Goal: Find specific page/section: Find specific page/section

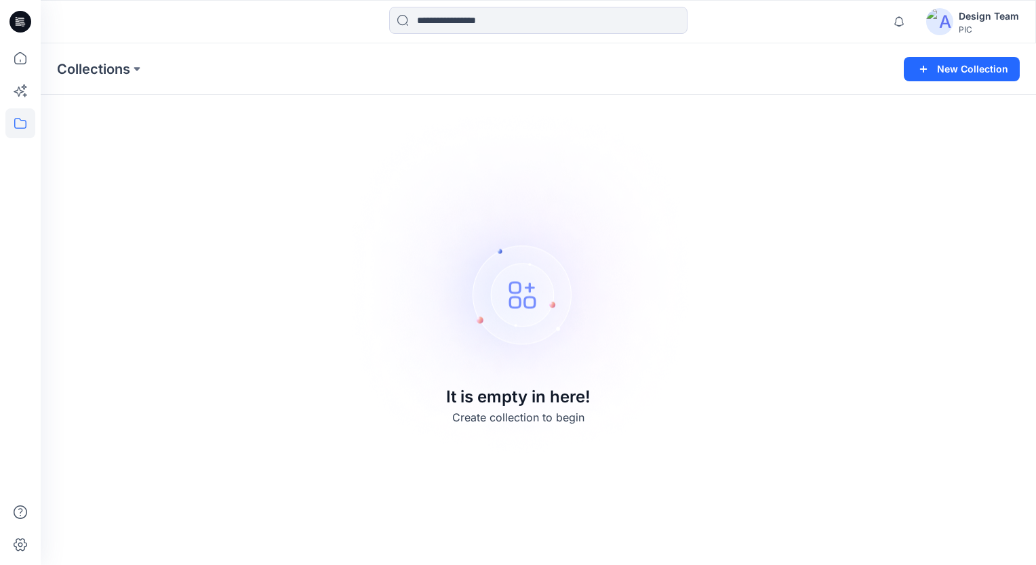
click at [975, 25] on div "PIC" at bounding box center [989, 29] width 60 height 10
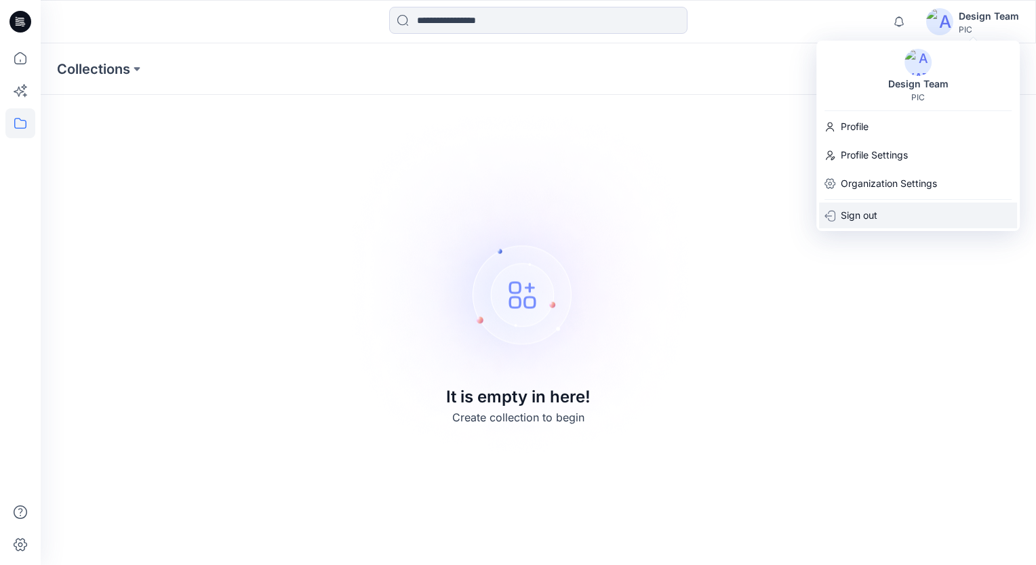
click at [864, 210] on p "Sign out" at bounding box center [859, 216] width 37 height 26
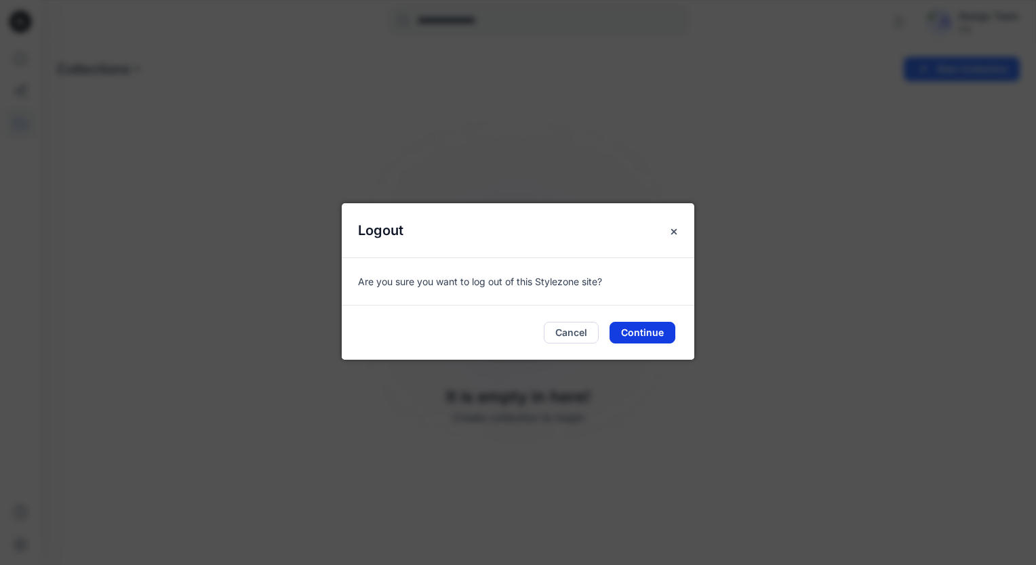
click at [643, 335] on button "Continue" at bounding box center [642, 333] width 66 height 22
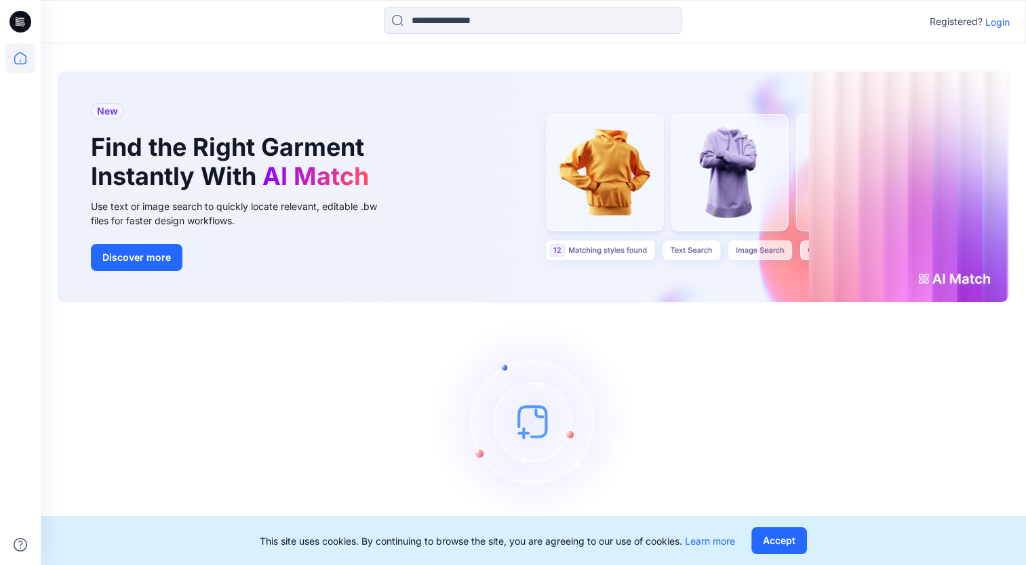
click at [1001, 17] on p "Login" at bounding box center [997, 22] width 24 height 14
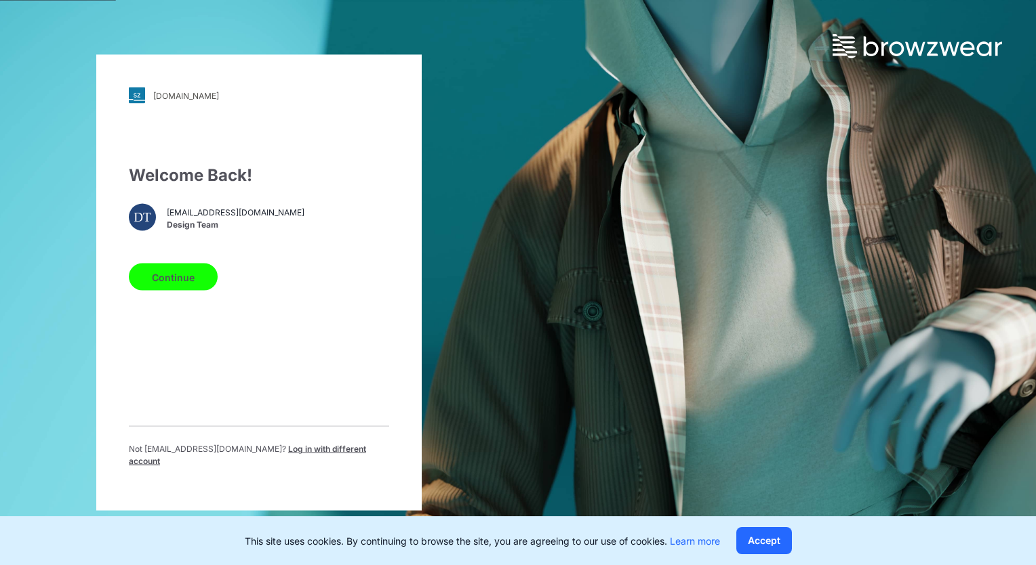
click at [155, 286] on button "Continue" at bounding box center [173, 277] width 89 height 27
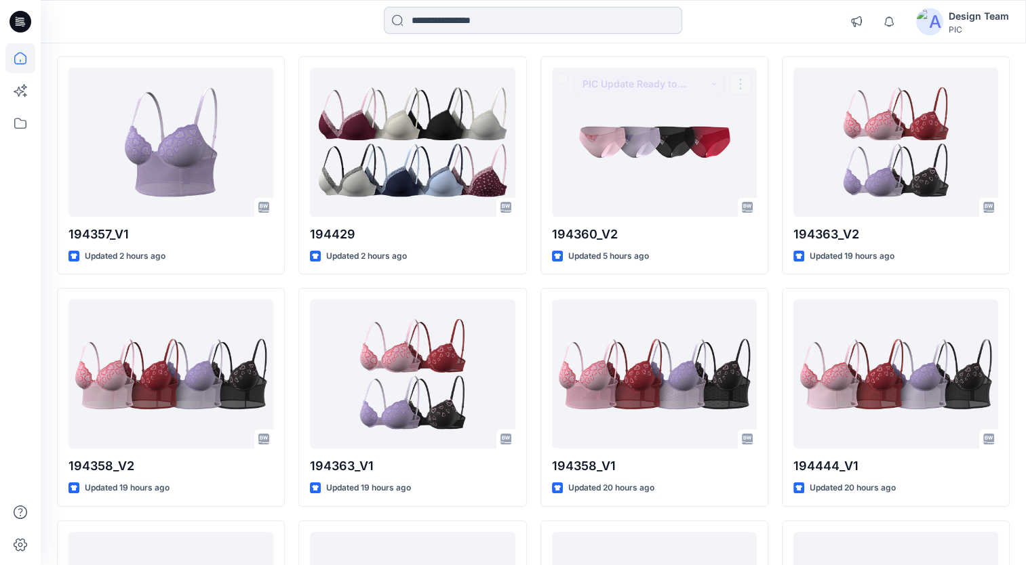
scroll to position [100, 0]
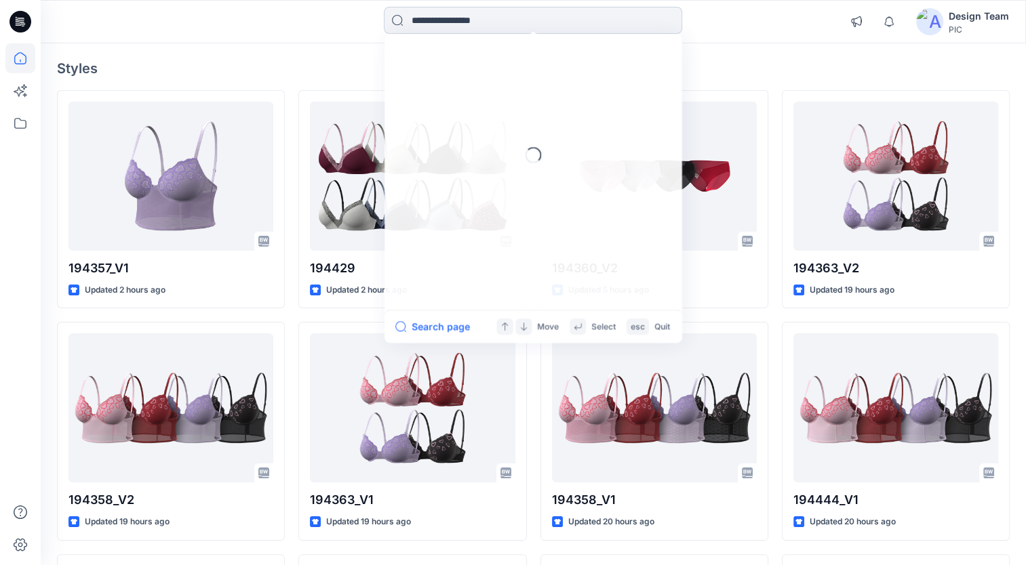
click at [451, 20] on input at bounding box center [533, 20] width 298 height 27
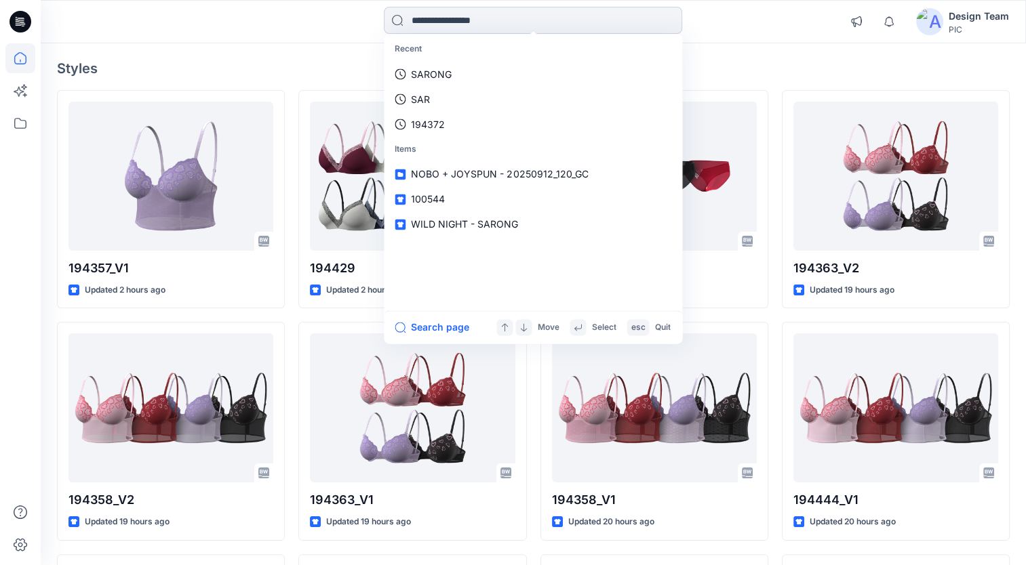
click at [532, 22] on input at bounding box center [533, 20] width 298 height 27
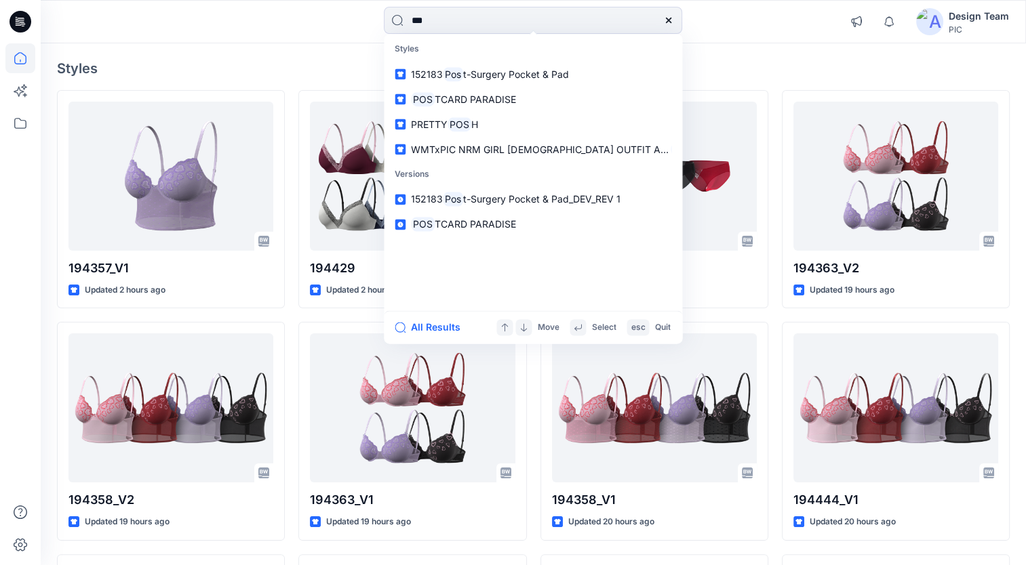
type input "***"
click at [515, 23] on input "***" at bounding box center [533, 20] width 298 height 27
click at [453, 24] on input "***" at bounding box center [533, 20] width 298 height 27
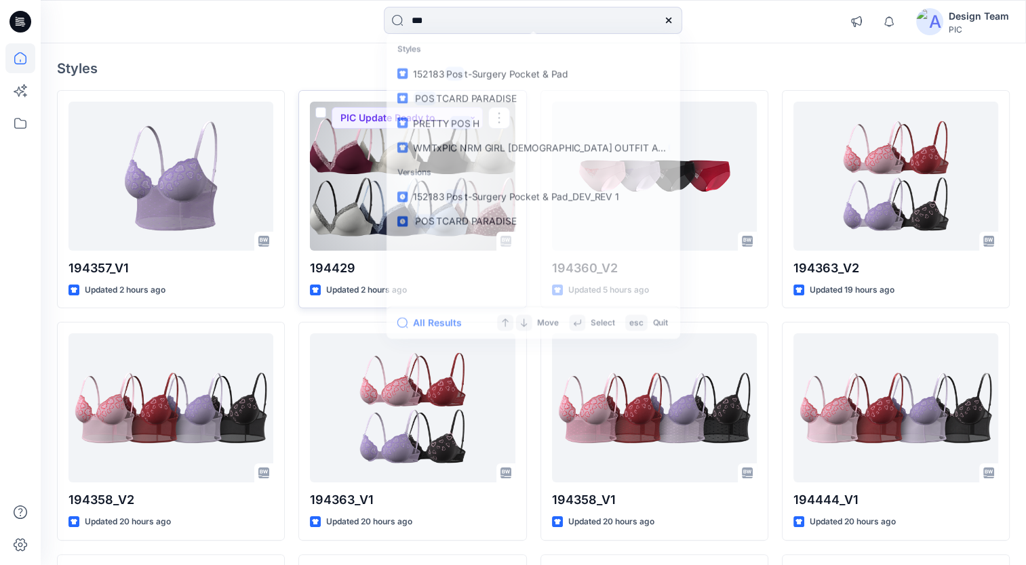
click at [372, 174] on div at bounding box center [412, 176] width 205 height 149
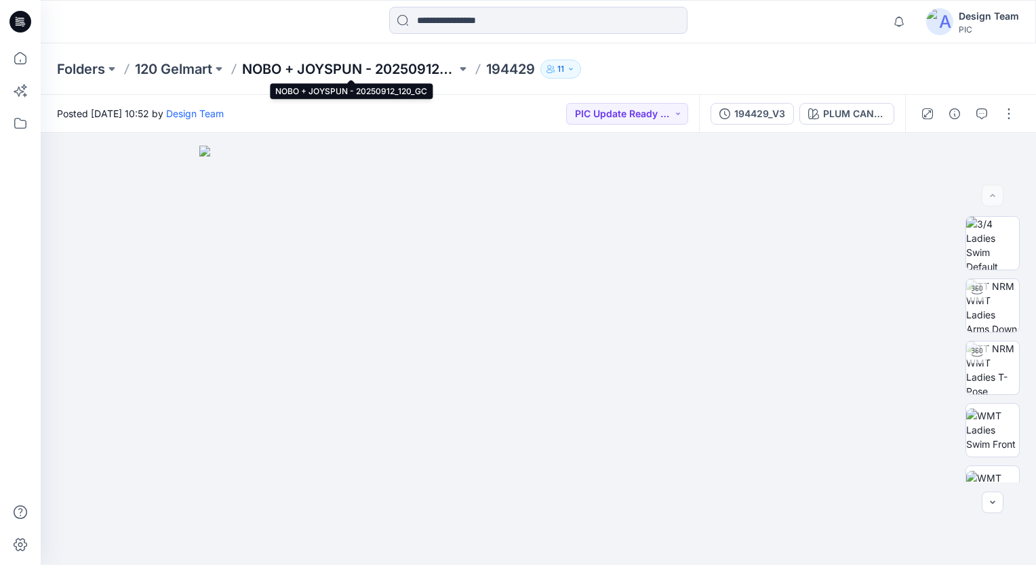
click at [266, 63] on p "NOBO + JOYSPUN - 20250912_120_GC" at bounding box center [349, 69] width 214 height 19
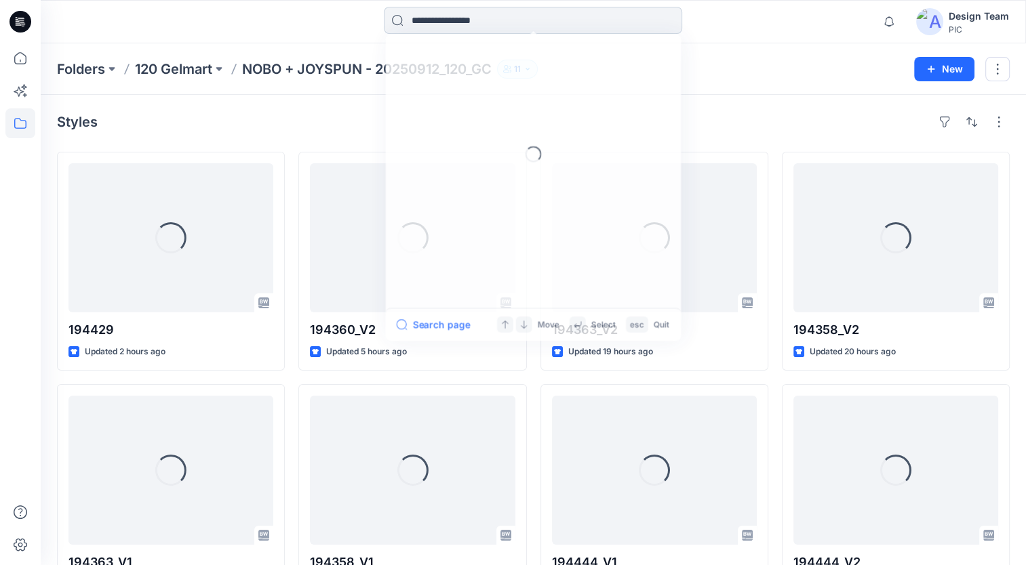
click at [444, 19] on input at bounding box center [533, 20] width 298 height 27
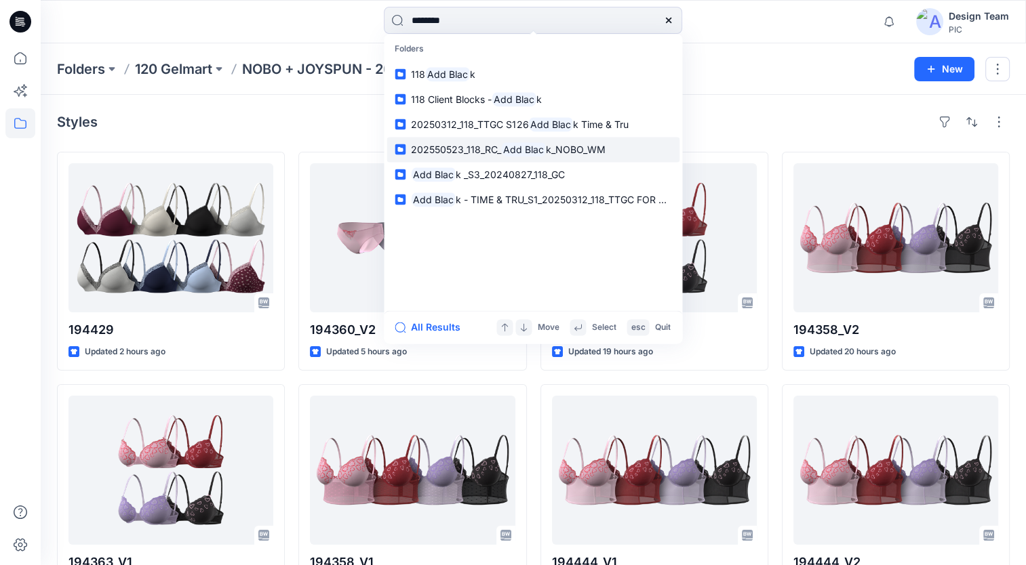
type input "********"
click at [559, 148] on span "k_NOBO_WM" at bounding box center [576, 150] width 60 height 12
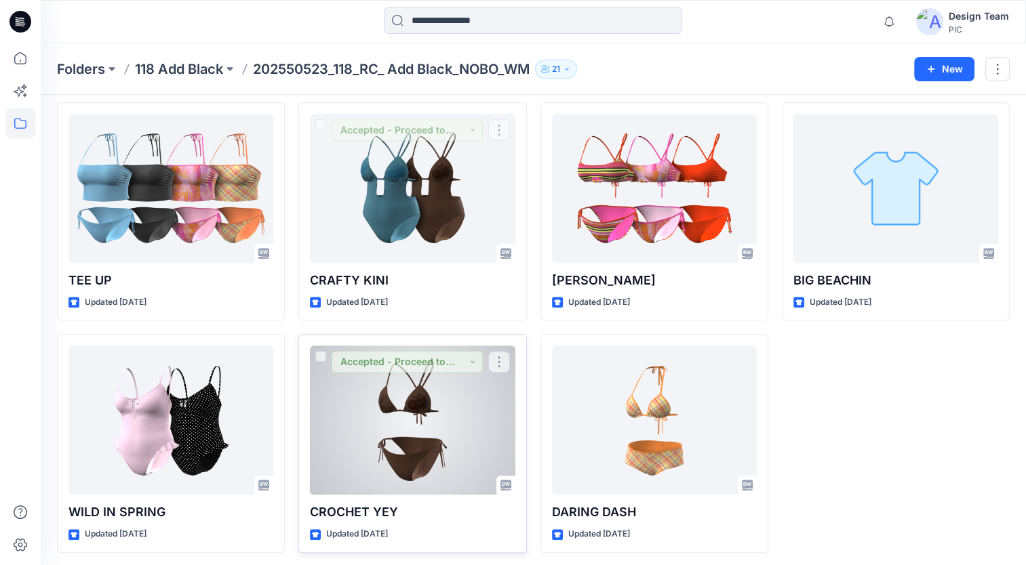
scroll to position [1212, 0]
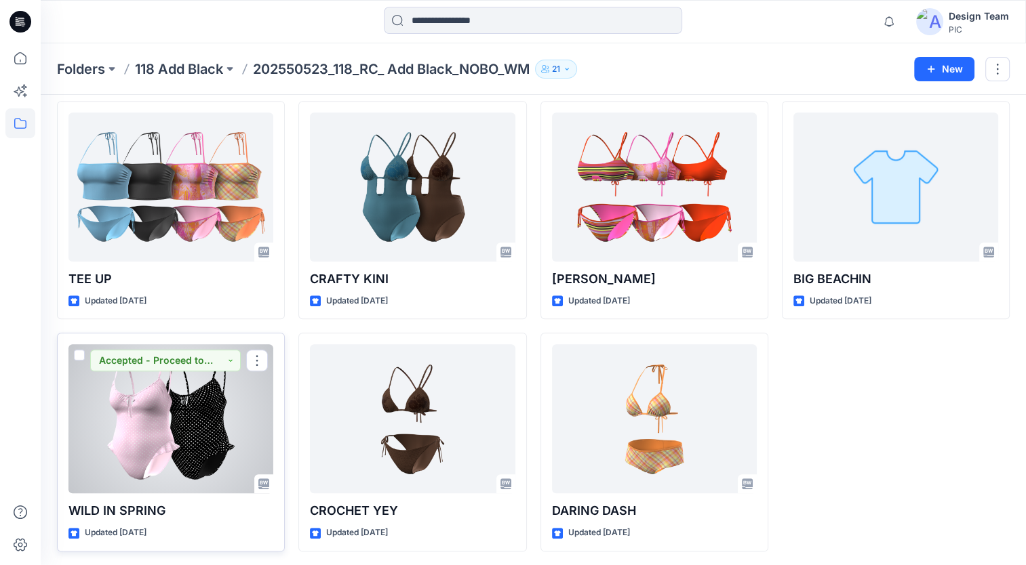
click at [179, 457] on div at bounding box center [170, 418] width 205 height 149
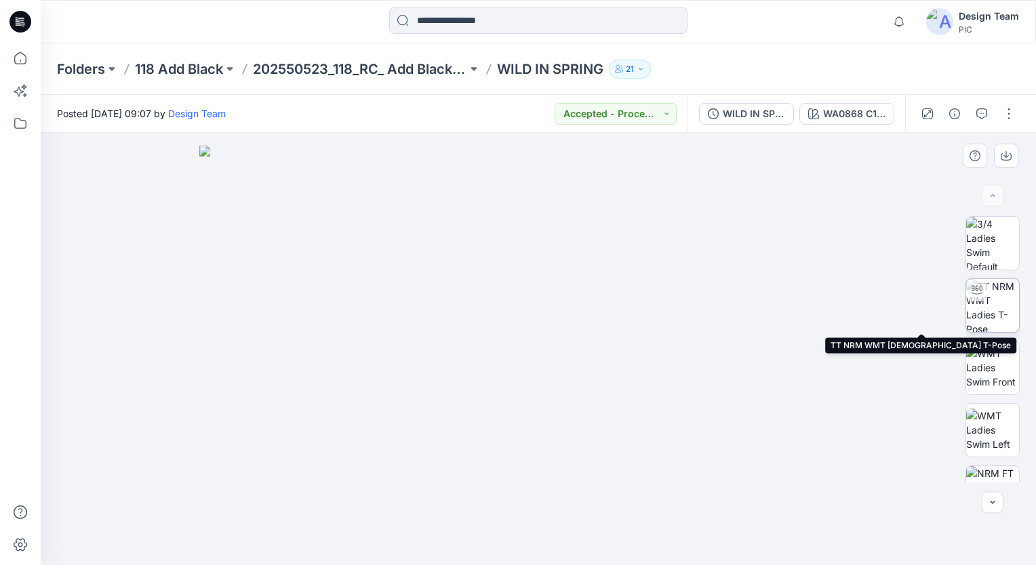
click at [1001, 313] on img at bounding box center [992, 305] width 53 height 53
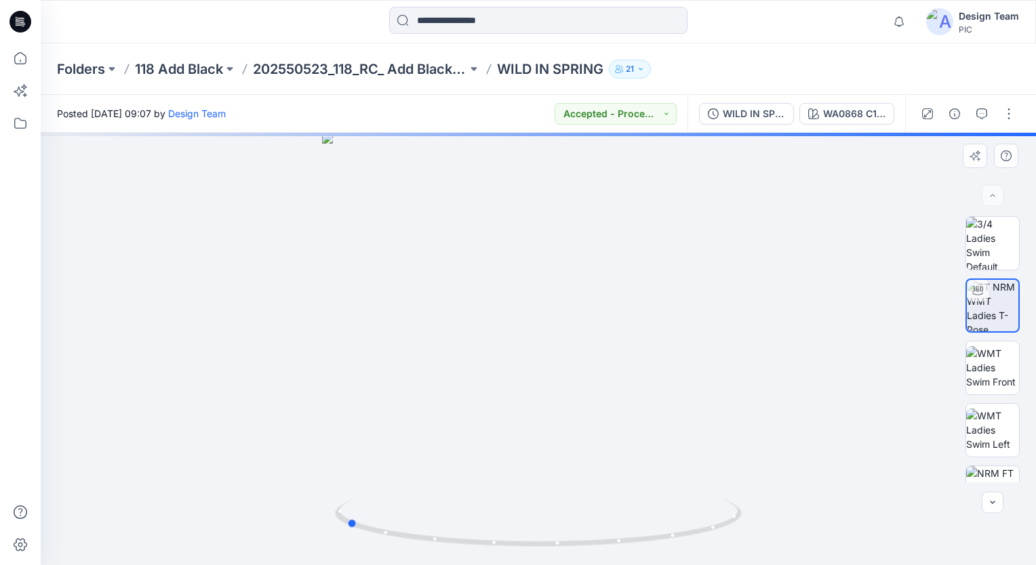
drag, startPoint x: 537, startPoint y: 547, endPoint x: 534, endPoint y: 466, distance: 80.7
click at [750, 496] on div at bounding box center [538, 349] width 995 height 433
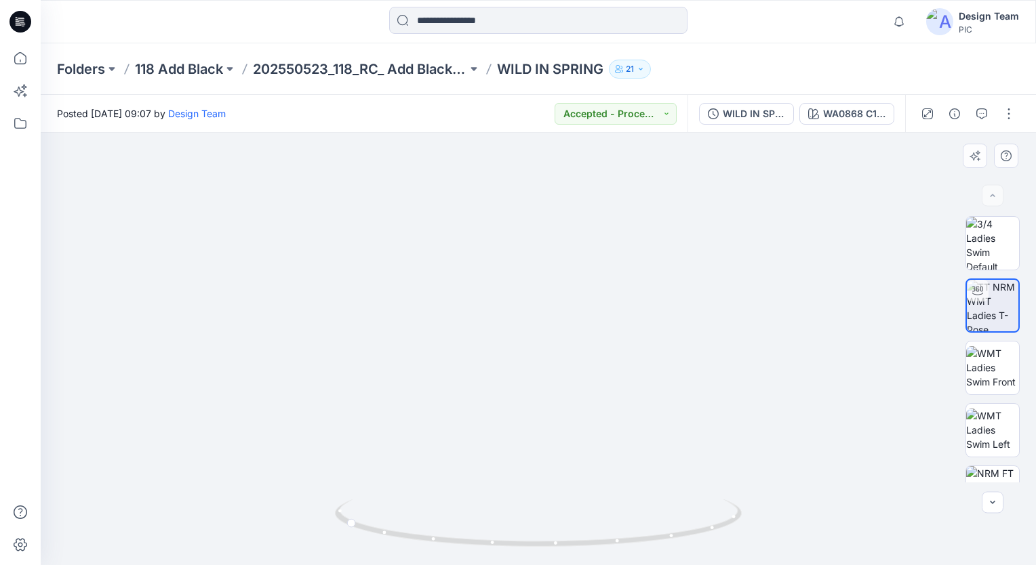
click at [579, 382] on img at bounding box center [538, 165] width 941 height 801
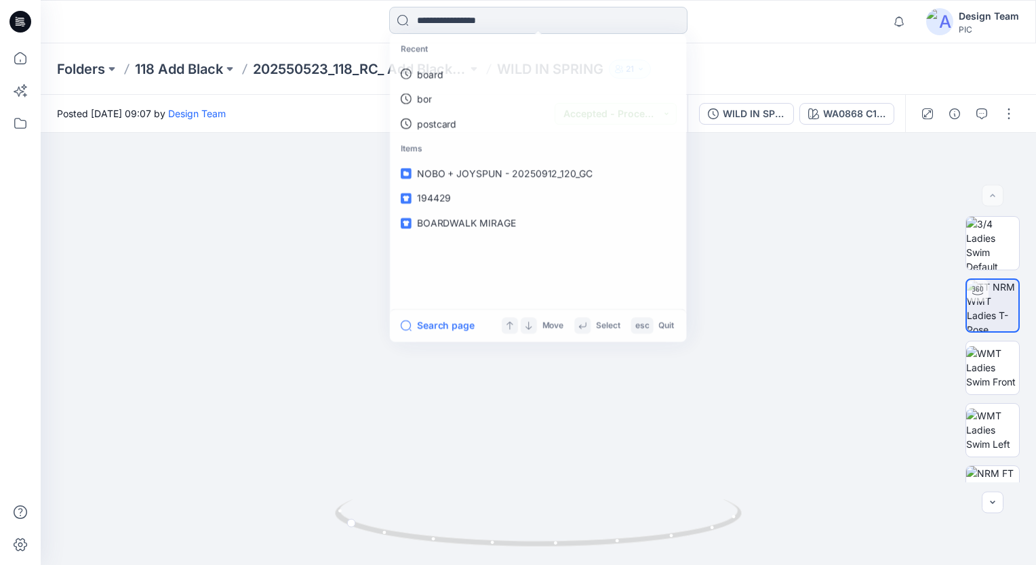
click at [497, 18] on input at bounding box center [538, 20] width 298 height 27
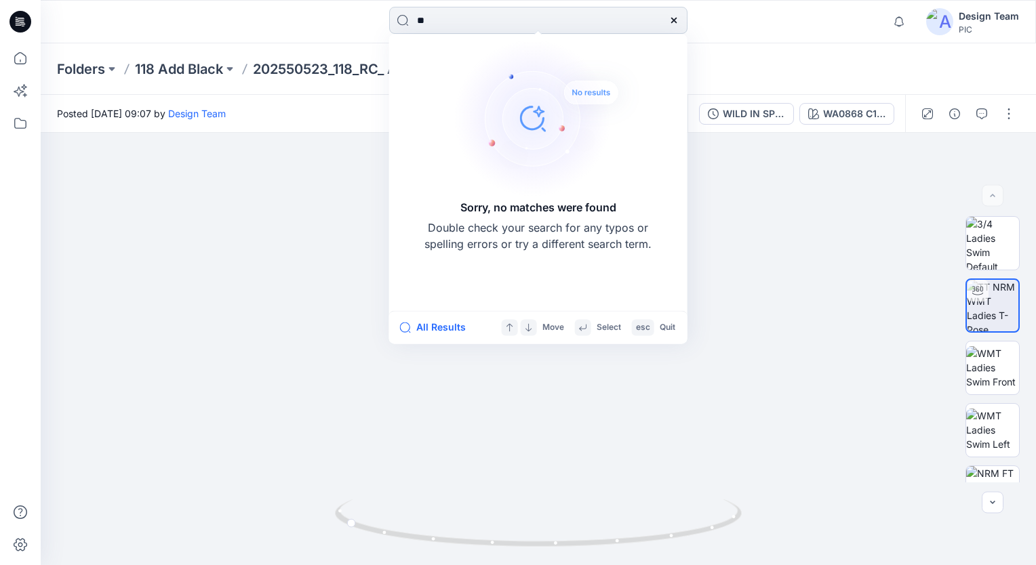
type input "*"
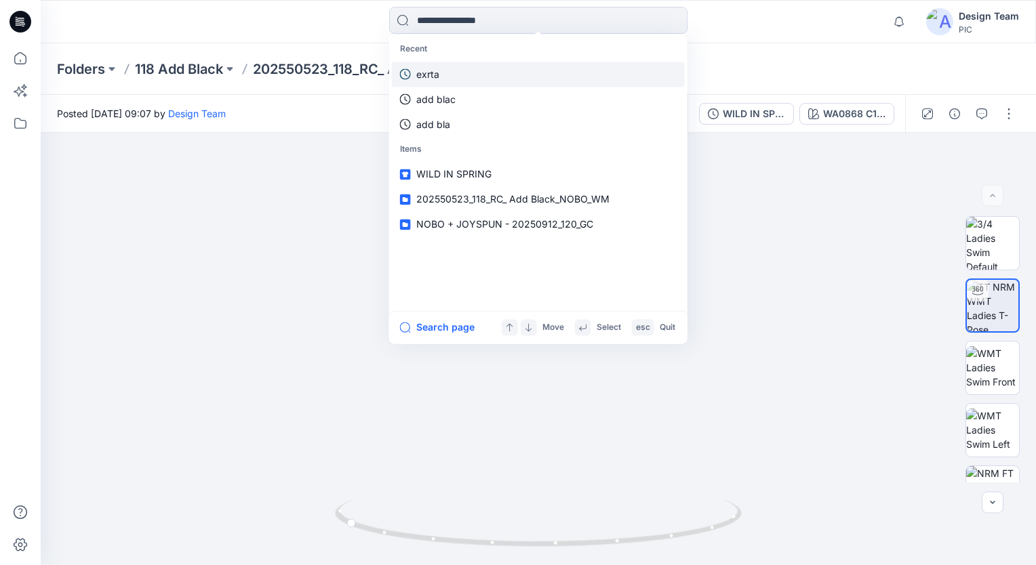
click at [432, 72] on p "exrta" at bounding box center [427, 74] width 23 height 14
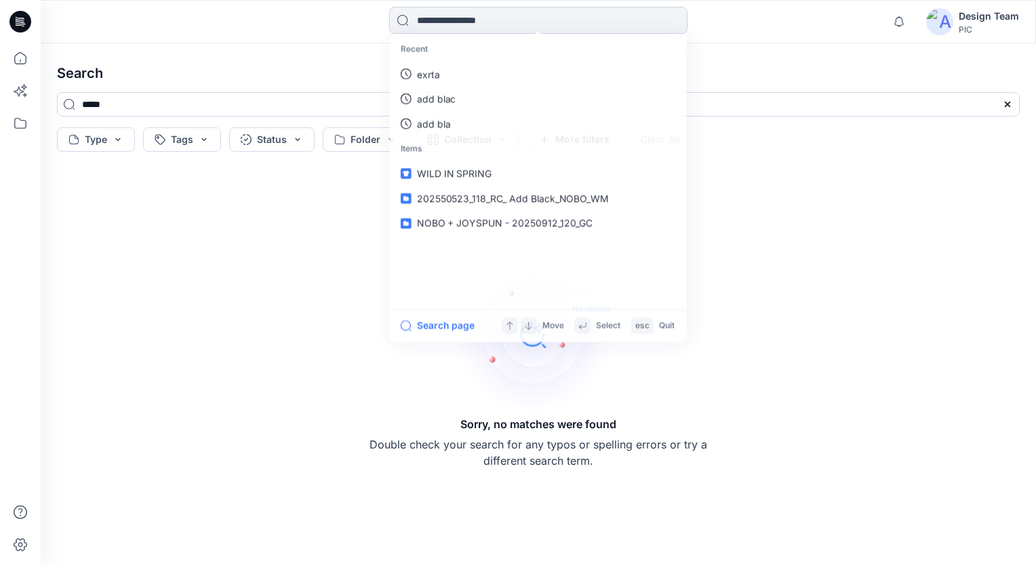
click at [534, 14] on input at bounding box center [538, 20] width 298 height 27
click at [527, 20] on input at bounding box center [538, 20] width 298 height 27
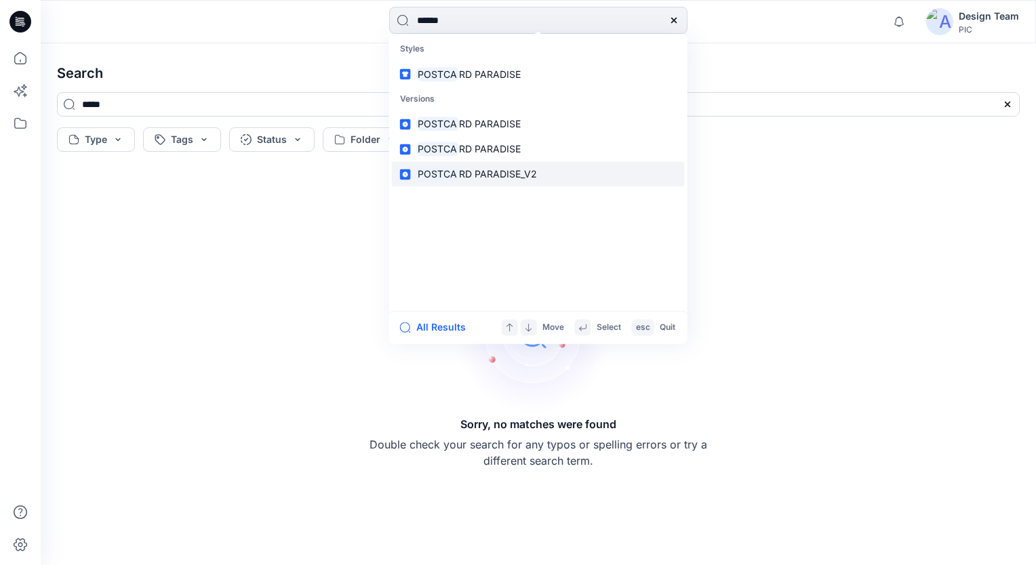
type input "******"
click at [497, 174] on span "RD PARADISE_V2" at bounding box center [498, 175] width 78 height 12
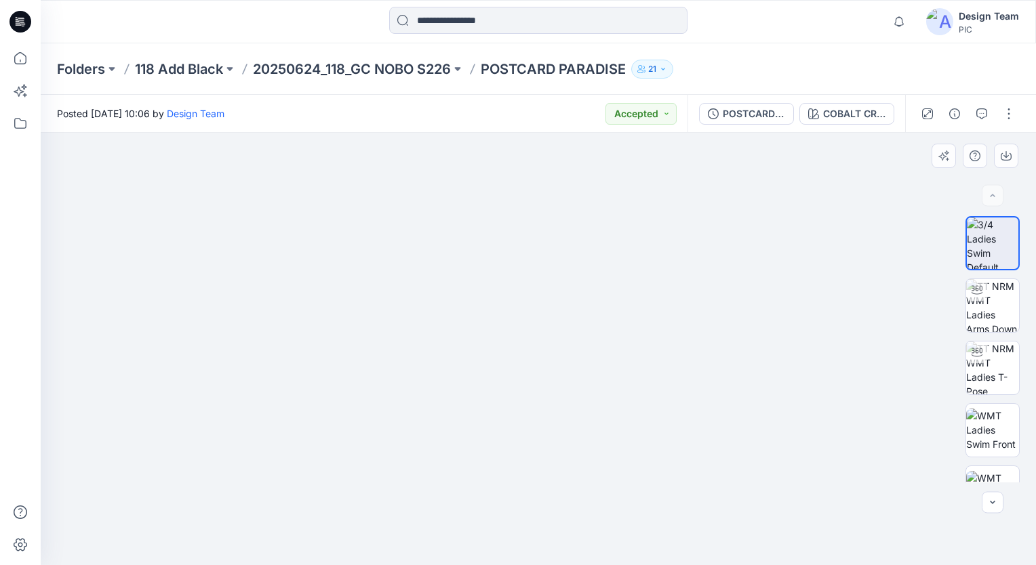
drag, startPoint x: 637, startPoint y: 468, endPoint x: 337, endPoint y: 395, distance: 309.1
click at [337, 395] on img at bounding box center [442, 124] width 1186 height 883
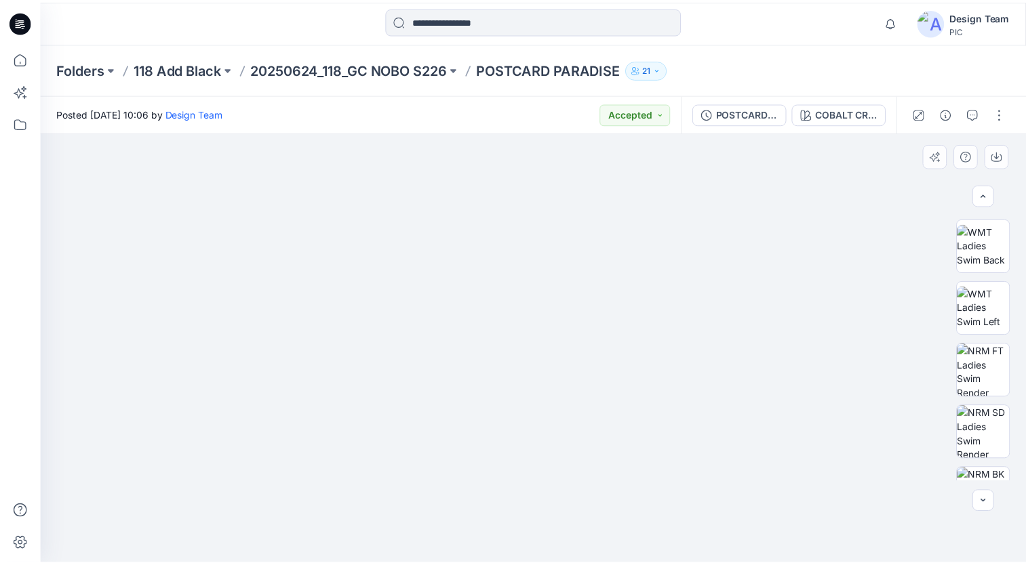
scroll to position [286, 0]
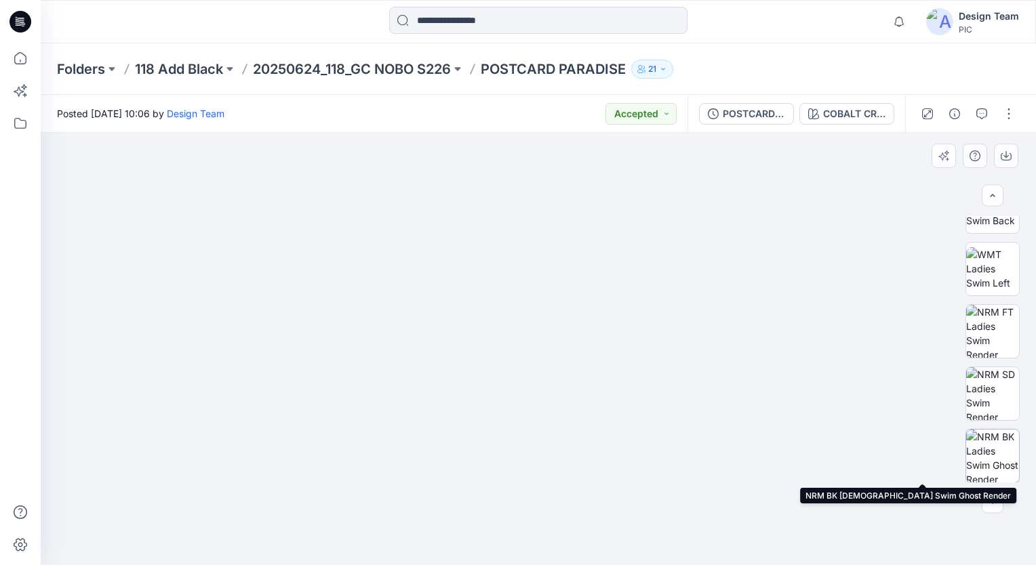
click at [1005, 455] on img at bounding box center [992, 456] width 53 height 53
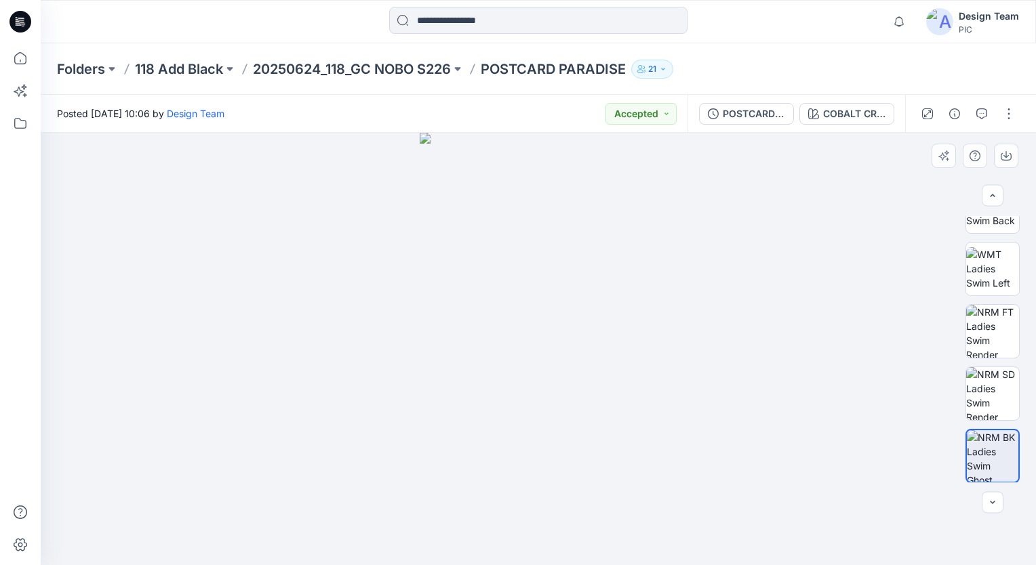
drag, startPoint x: 564, startPoint y: 487, endPoint x: 559, endPoint y: 298, distance: 189.2
click at [550, 283] on img at bounding box center [538, 349] width 237 height 433
click at [521, 21] on input at bounding box center [538, 20] width 298 height 27
click at [336, 73] on p "20250624_118_GC NOBO S226" at bounding box center [352, 69] width 198 height 19
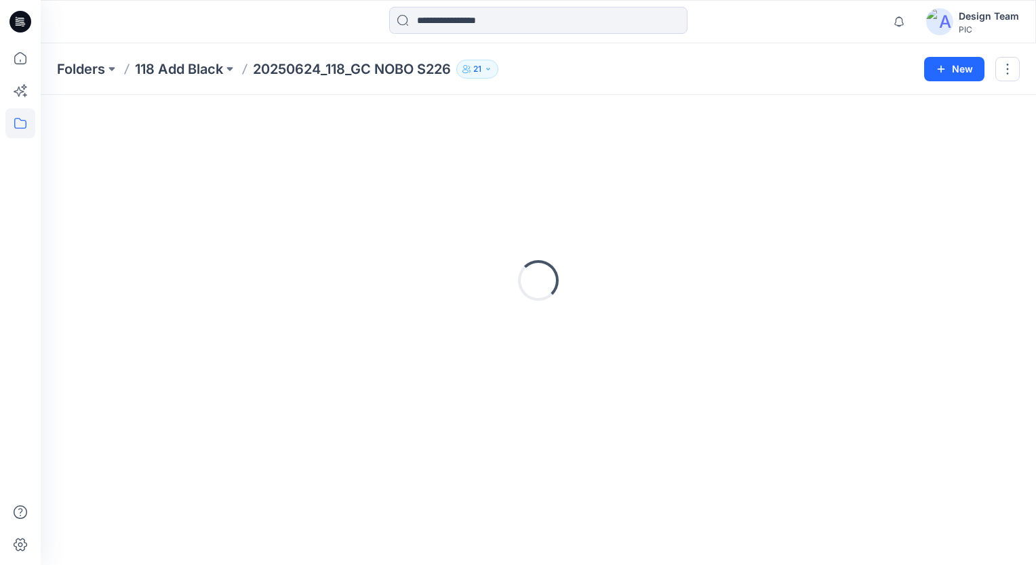
click at [338, 73] on p "20250624_118_GC NOBO S226" at bounding box center [352, 69] width 198 height 19
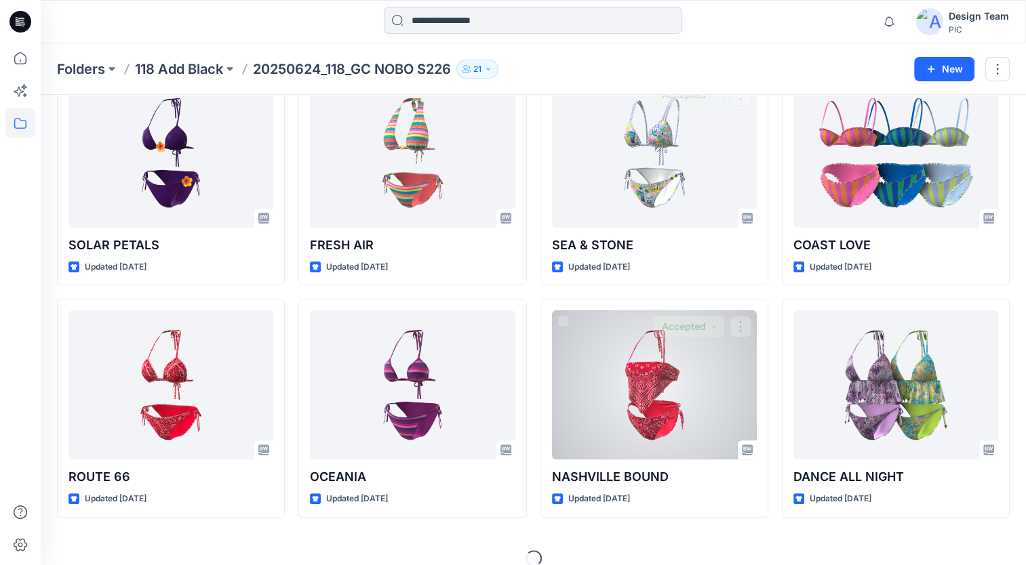
scroll to position [334, 0]
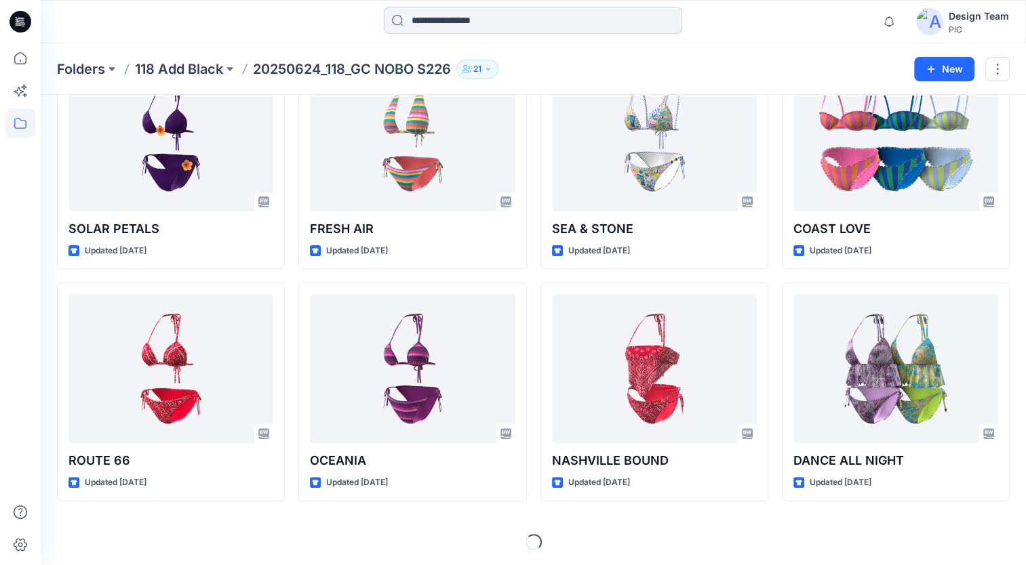
click at [521, 20] on input at bounding box center [533, 20] width 298 height 27
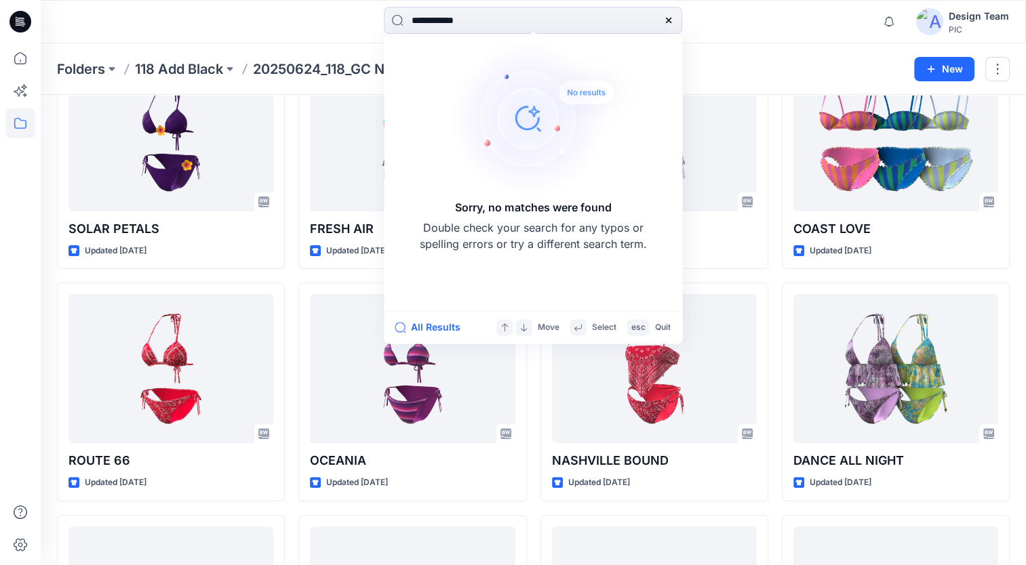
type input "**********"
click at [719, 58] on div "Folders 118 Add Black 20250624_118_GC NOBO S226 21 New" at bounding box center [533, 69] width 985 height 52
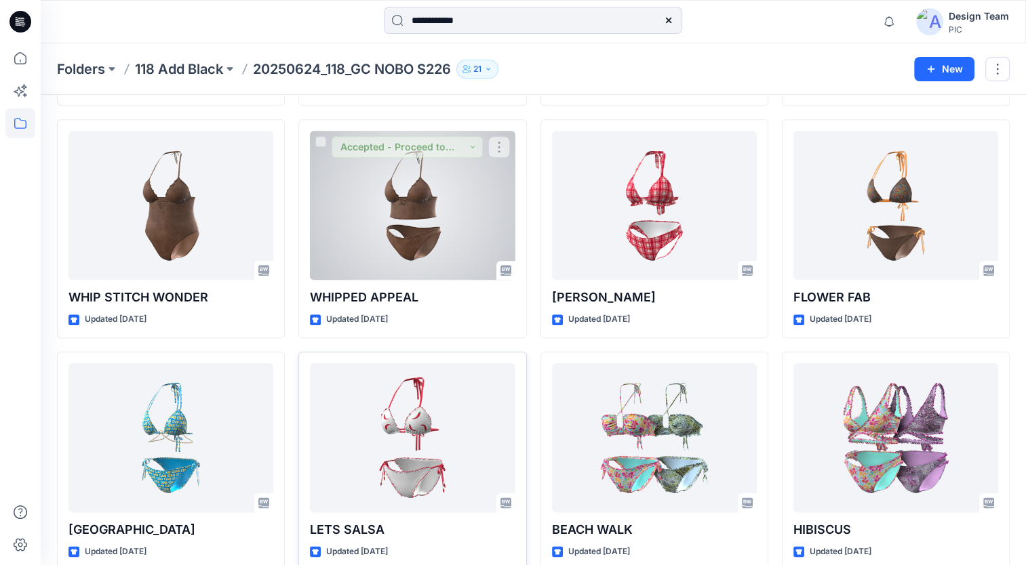
scroll to position [1436, 0]
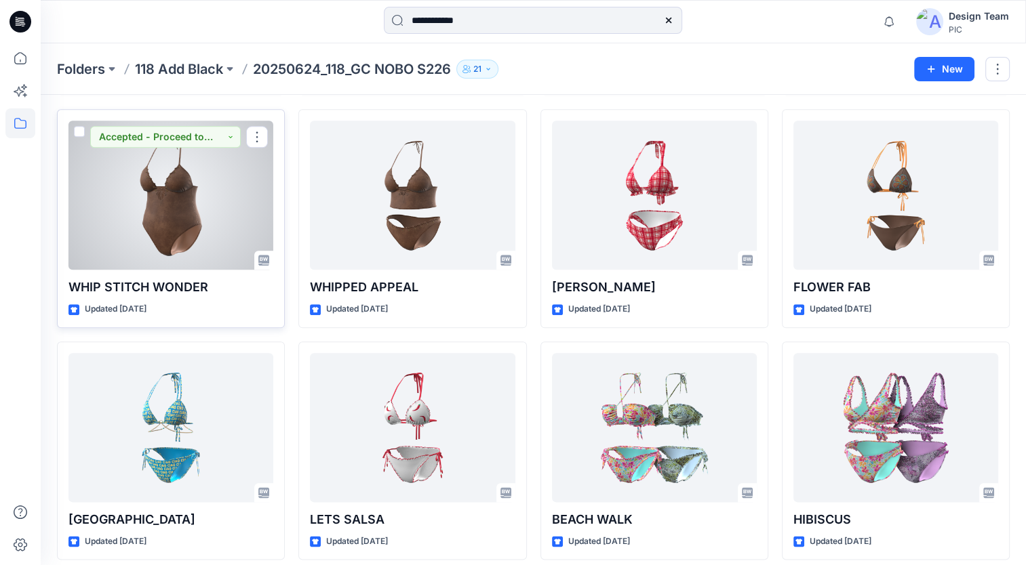
click at [207, 214] on div at bounding box center [170, 195] width 205 height 149
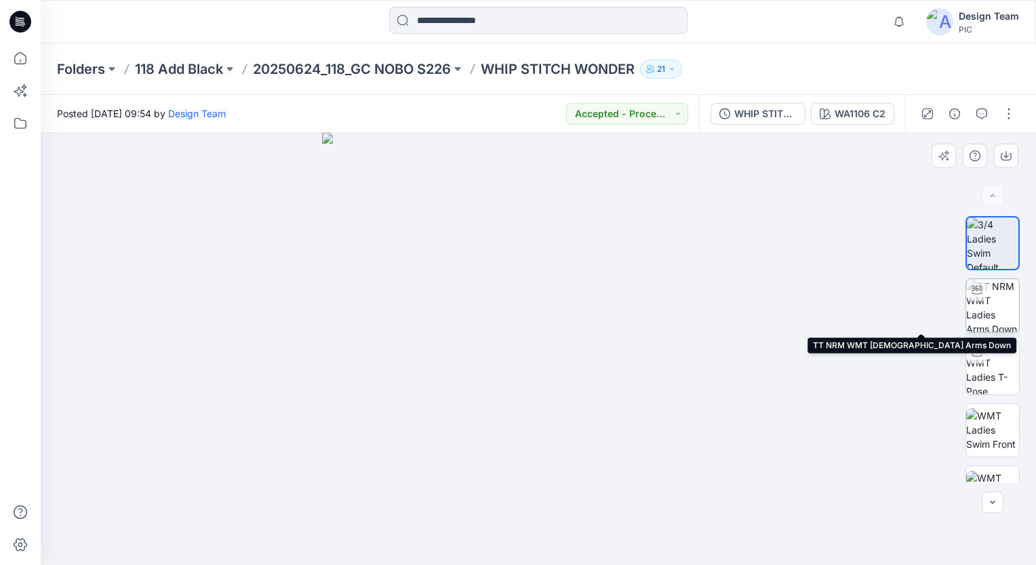
click at [991, 300] on img at bounding box center [992, 305] width 53 height 53
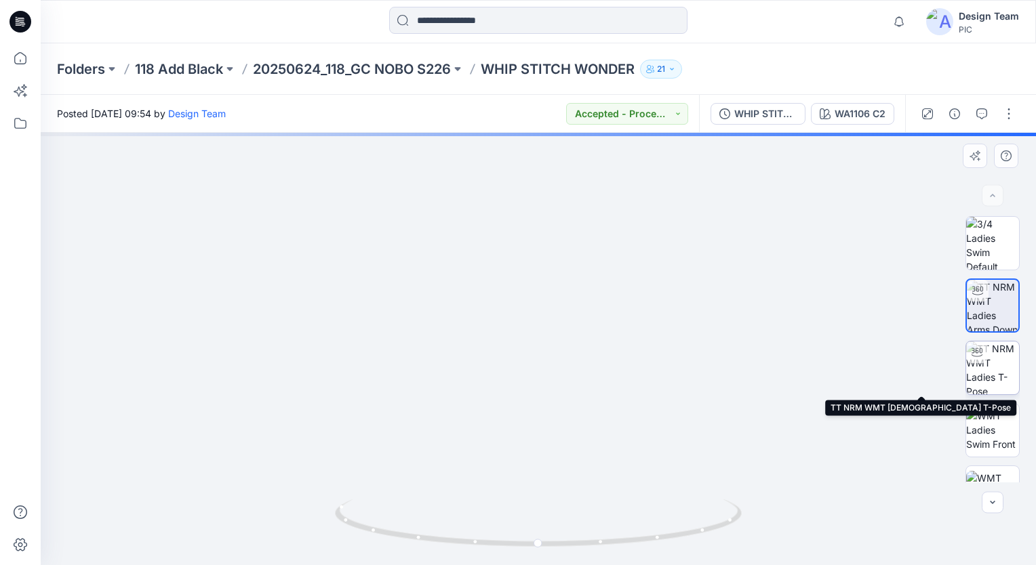
click at [1003, 378] on img at bounding box center [992, 368] width 53 height 53
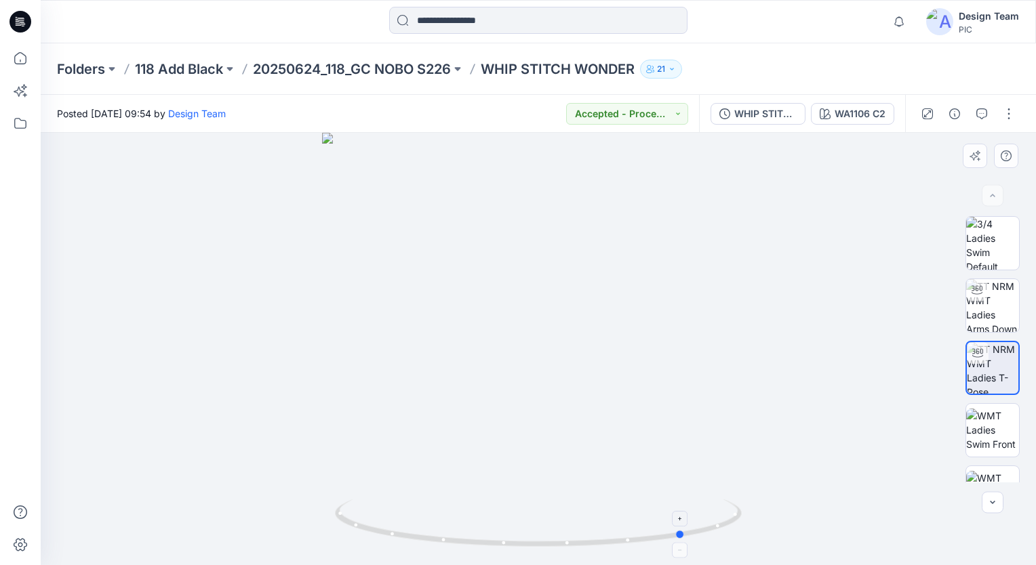
drag, startPoint x: 540, startPoint y: 547, endPoint x: 676, endPoint y: 536, distance: 136.1
click at [686, 540] on icon at bounding box center [540, 525] width 410 height 51
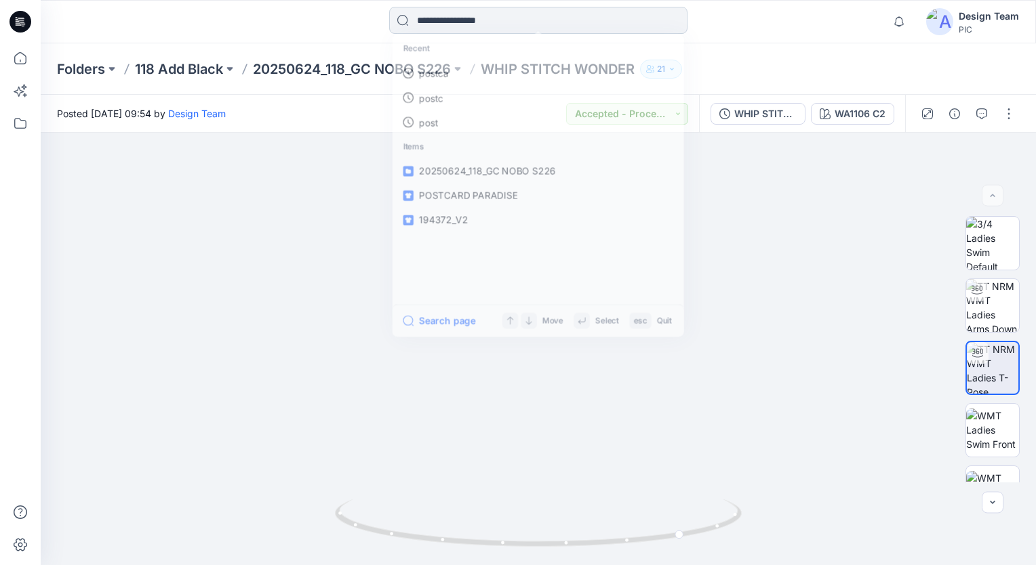
click at [524, 23] on input at bounding box center [538, 20] width 298 height 27
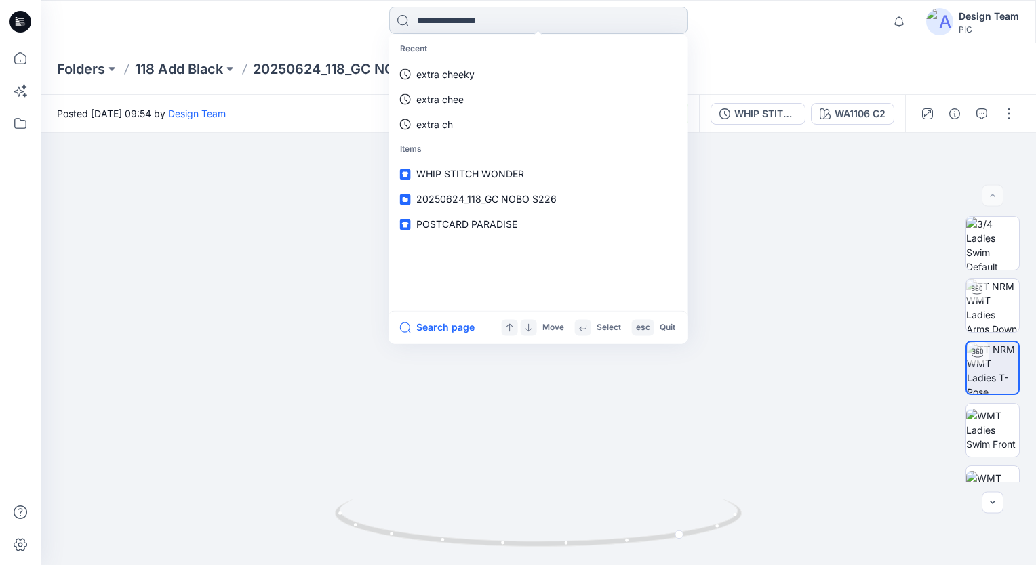
click at [536, 22] on input at bounding box center [538, 20] width 298 height 27
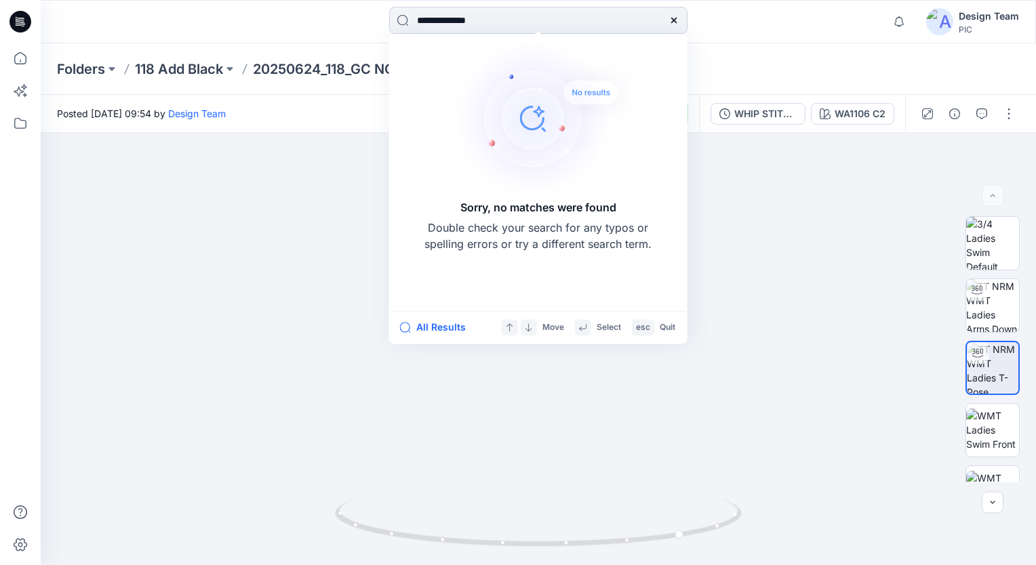
click at [450, 20] on input "**********" at bounding box center [538, 20] width 298 height 27
type input "**********"
click at [640, 151] on img at bounding box center [549, 118] width 190 height 163
click at [613, 16] on input "**********" at bounding box center [538, 20] width 298 height 27
click at [598, 302] on div "Sorry, no matches were found Double check your search for any typos or spelling…" at bounding box center [538, 172] width 293 height 271
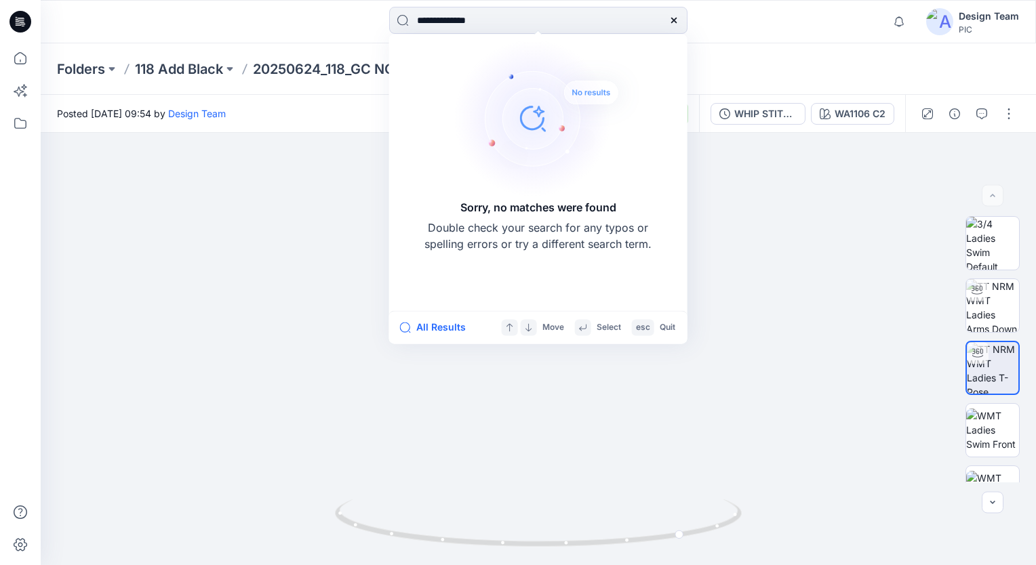
click at [670, 16] on icon at bounding box center [673, 20] width 11 height 11
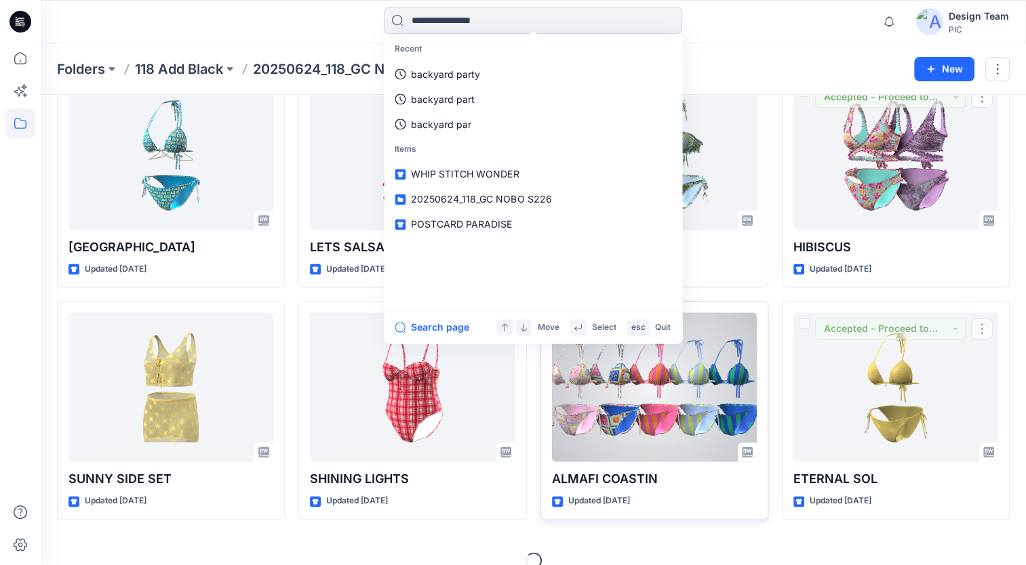
scroll to position [1725, 0]
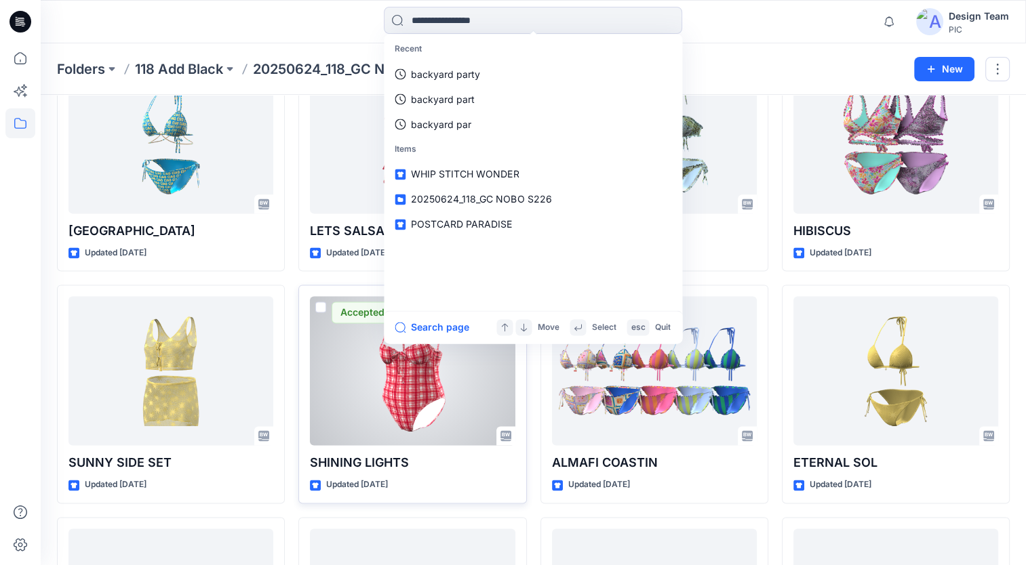
click at [477, 416] on div at bounding box center [412, 370] width 205 height 149
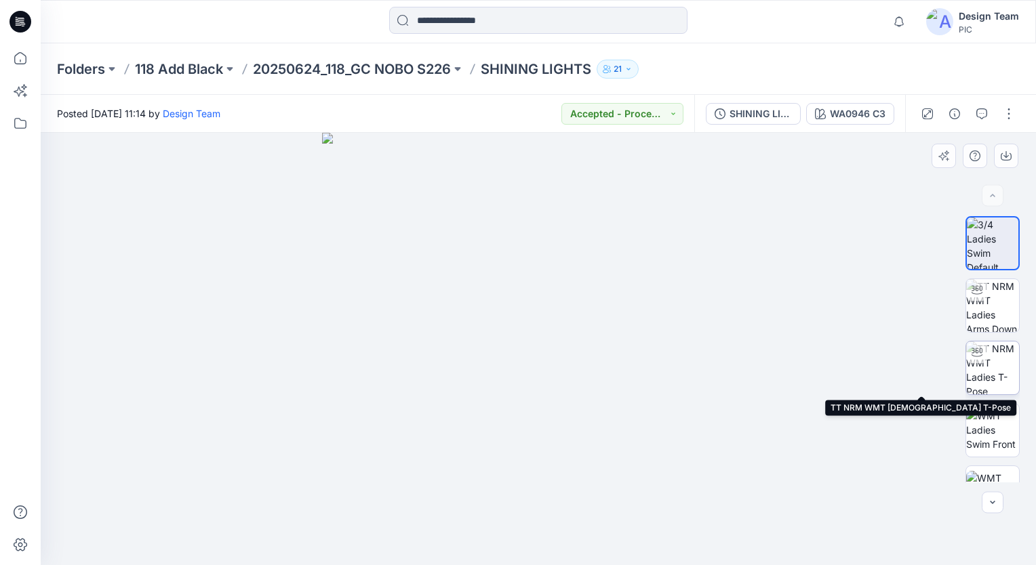
click at [989, 370] on img at bounding box center [992, 368] width 53 height 53
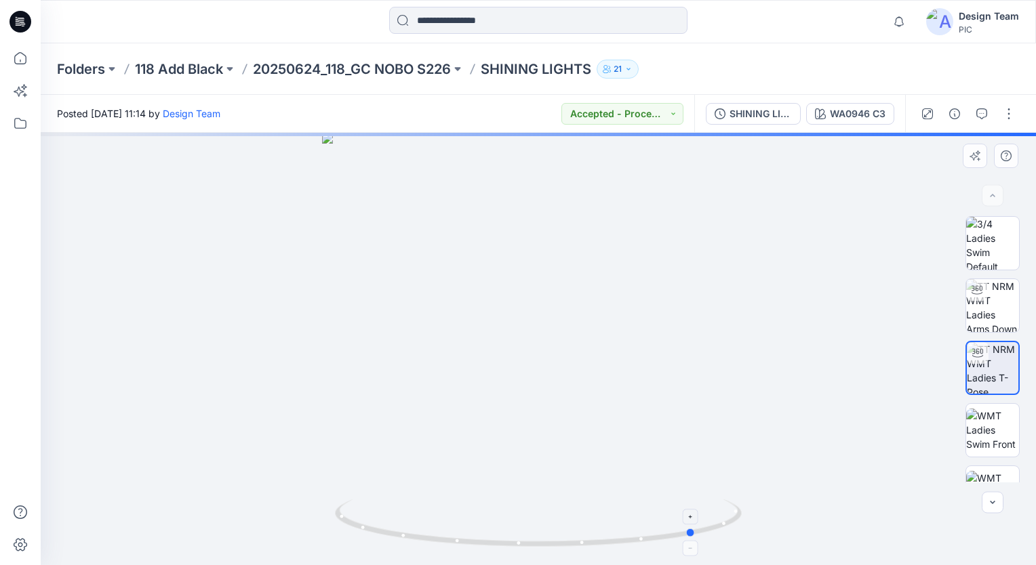
drag, startPoint x: 538, startPoint y: 545, endPoint x: 696, endPoint y: 526, distance: 159.1
click at [696, 526] on icon at bounding box center [540, 525] width 410 height 51
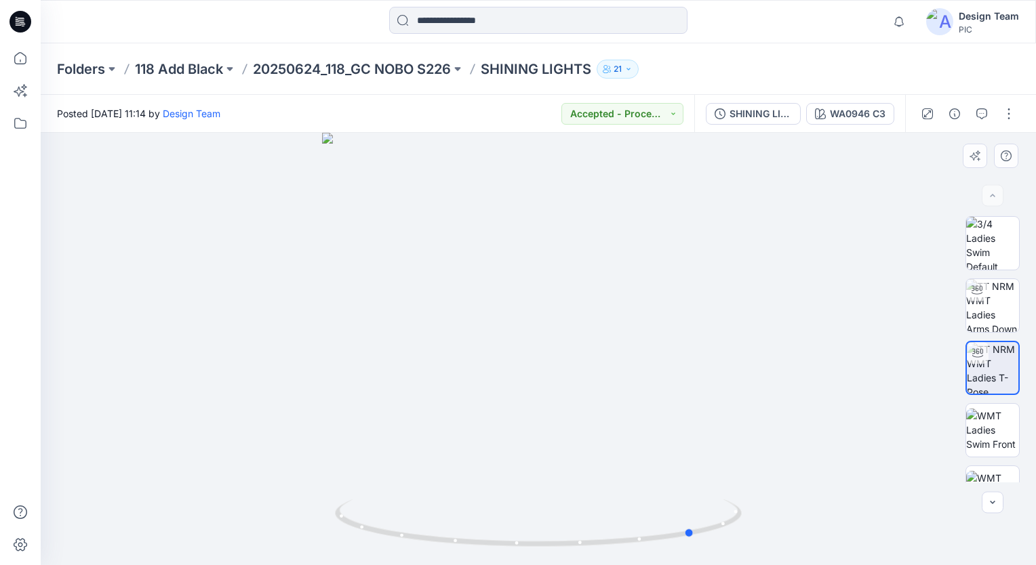
drag, startPoint x: 559, startPoint y: 479, endPoint x: 552, endPoint y: 419, distance: 60.7
click at [557, 390] on div at bounding box center [538, 349] width 995 height 433
drag, startPoint x: 688, startPoint y: 539, endPoint x: 626, endPoint y: 540, distance: 61.7
click at [626, 540] on icon at bounding box center [540, 525] width 410 height 51
drag, startPoint x: 632, startPoint y: 546, endPoint x: 673, endPoint y: 536, distance: 42.6
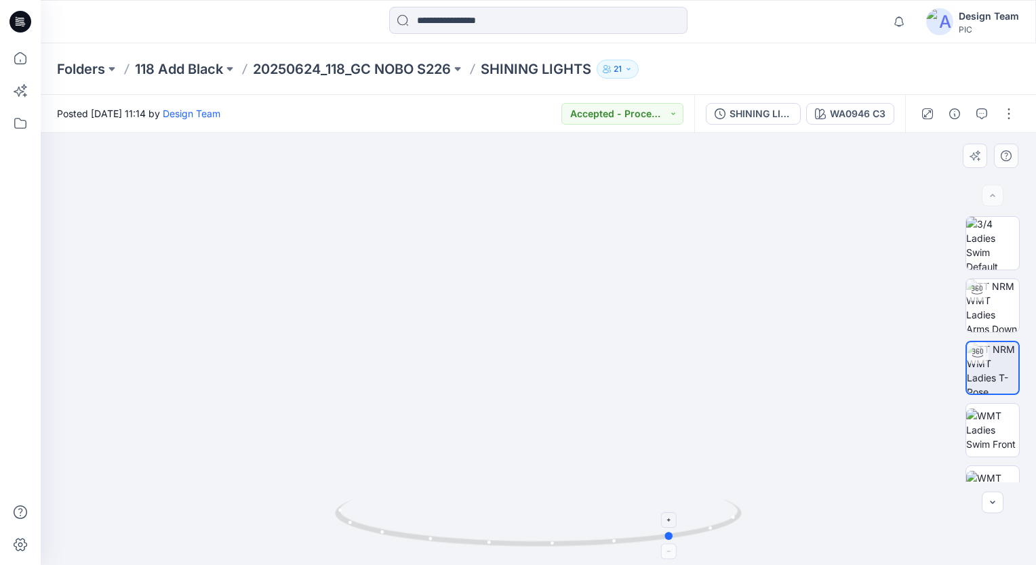
click at [673, 536] on icon at bounding box center [540, 525] width 410 height 51
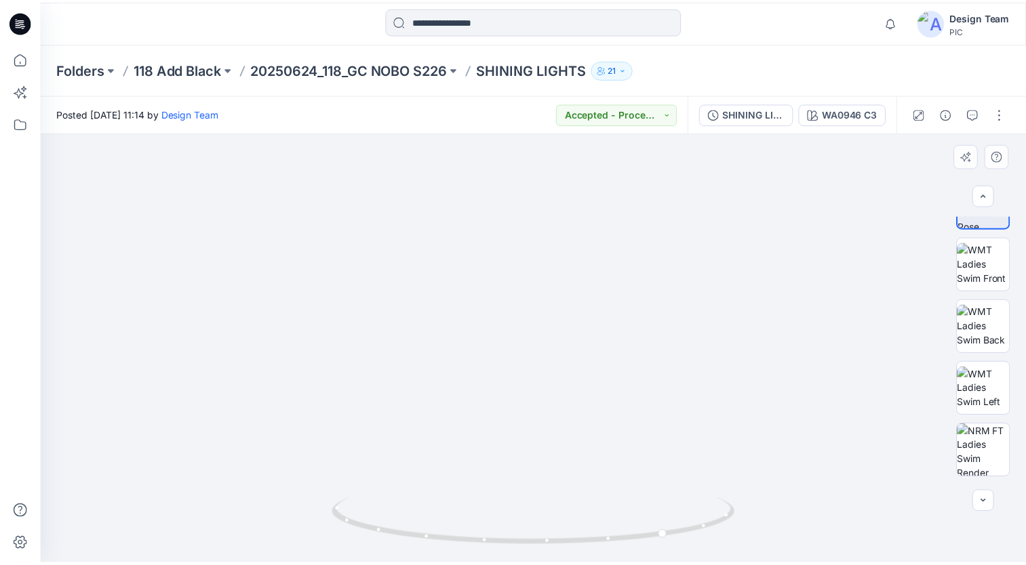
scroll to position [169, 0]
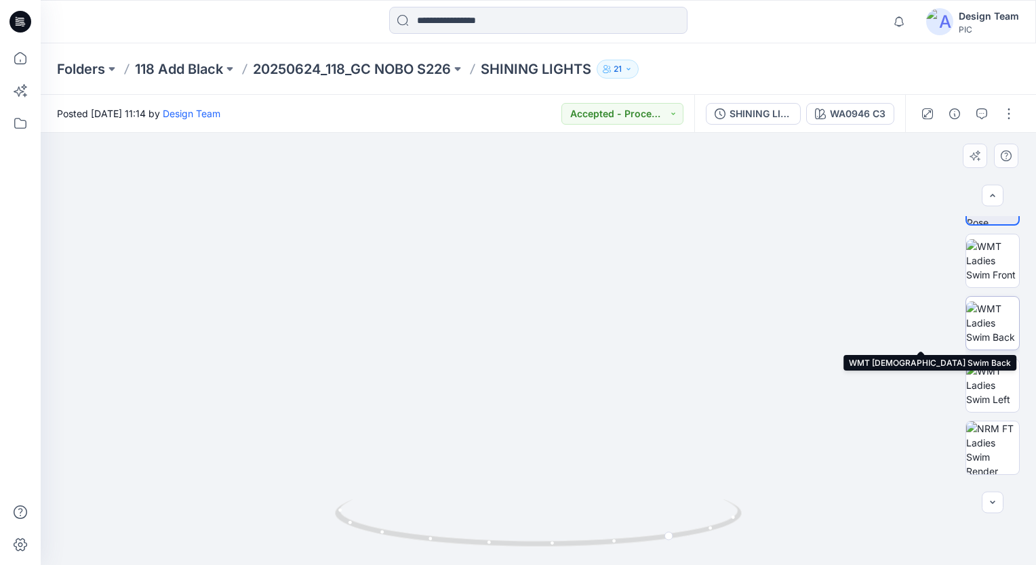
click at [1001, 338] on img at bounding box center [992, 323] width 53 height 43
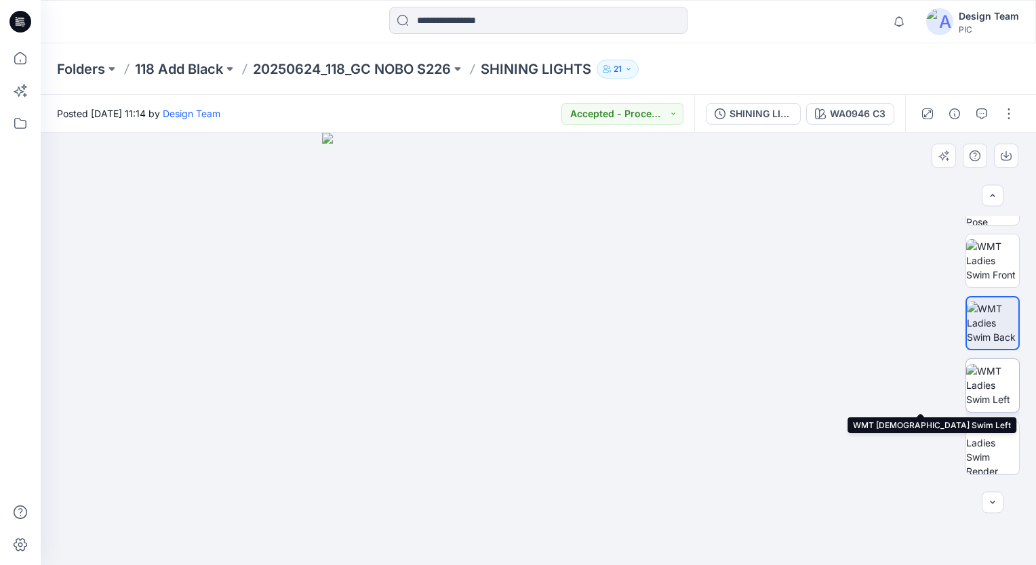
click at [992, 392] on img at bounding box center [992, 385] width 53 height 43
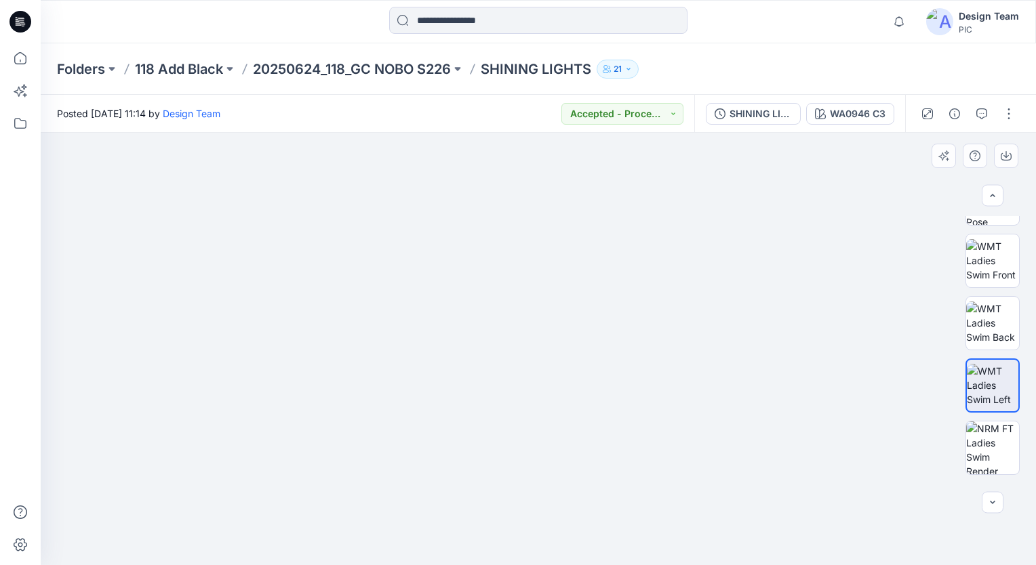
drag, startPoint x: 535, startPoint y: 508, endPoint x: 556, endPoint y: 325, distance: 183.6
click at [556, 325] on img at bounding box center [538, 150] width 835 height 829
drag, startPoint x: 531, startPoint y: 353, endPoint x: 493, endPoint y: 358, distance: 38.9
click at [493, 358] on img at bounding box center [538, 135] width 872 height 862
click at [339, 67] on p "20250624_118_GC NOBO S226" at bounding box center [352, 69] width 198 height 19
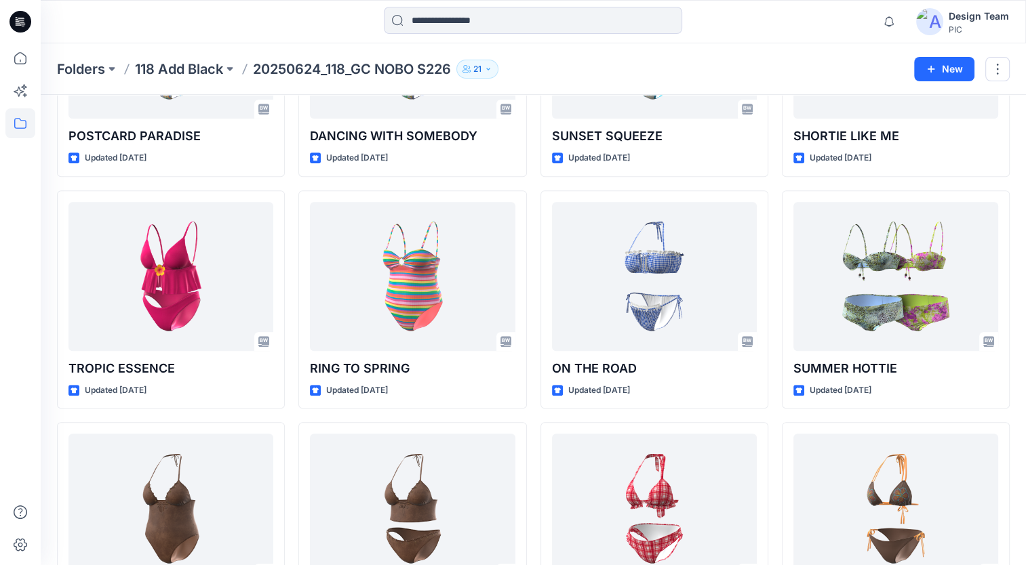
scroll to position [1258, 0]
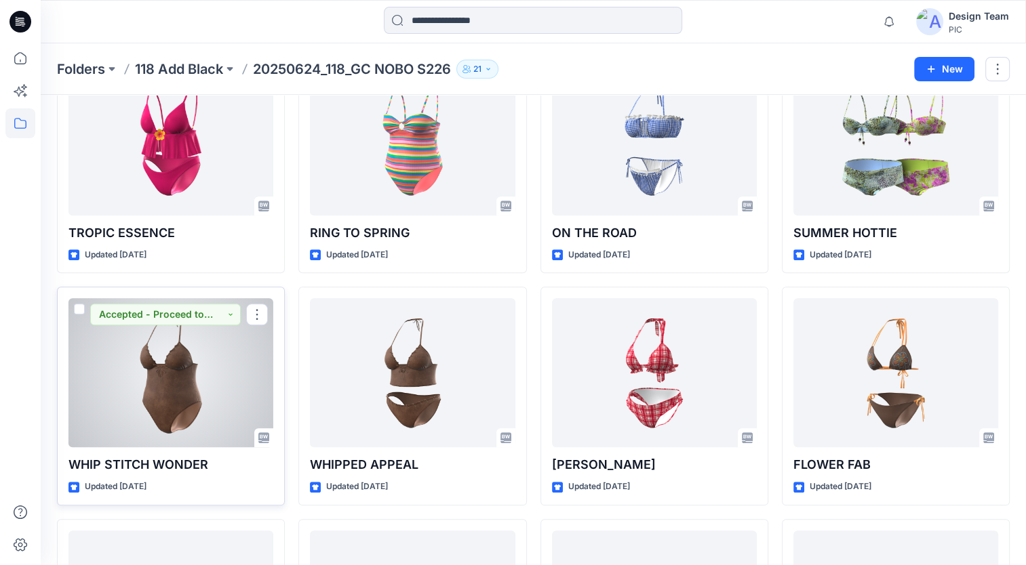
click at [184, 392] on div at bounding box center [170, 372] width 205 height 149
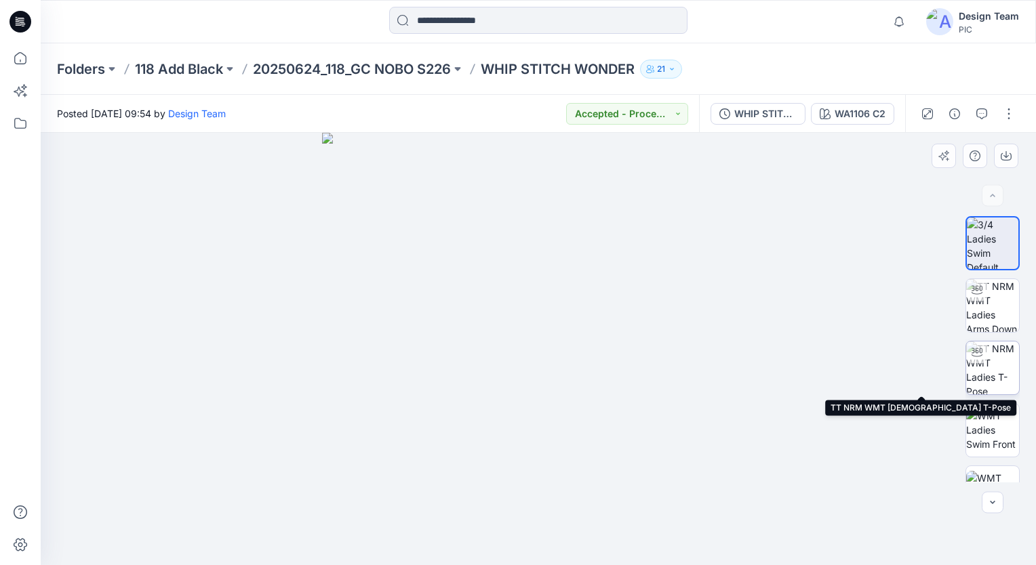
click at [997, 369] on img at bounding box center [992, 368] width 53 height 53
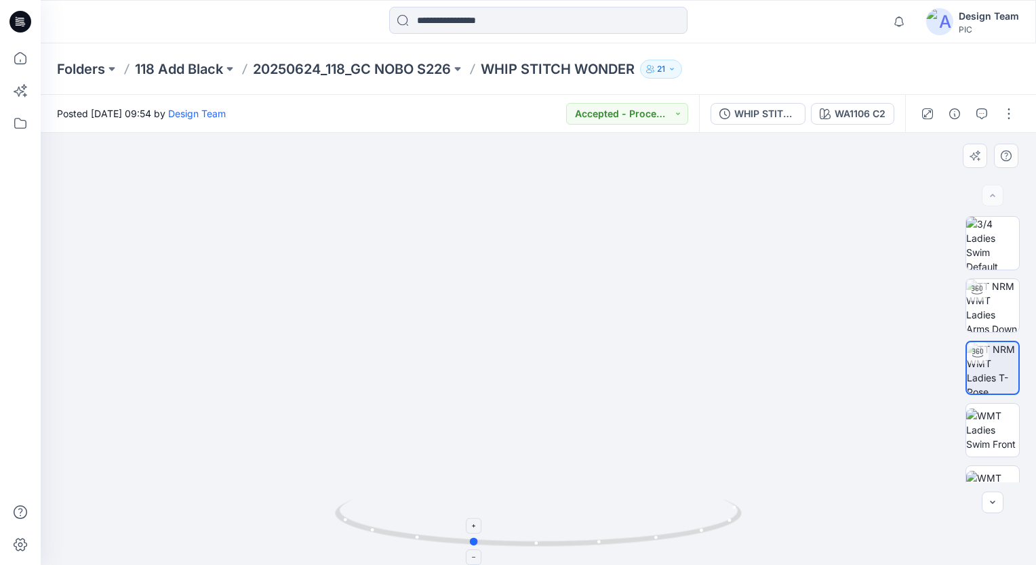
drag, startPoint x: 530, startPoint y: 546, endPoint x: 475, endPoint y: 541, distance: 55.8
click at [475, 541] on circle at bounding box center [474, 542] width 8 height 8
drag, startPoint x: 831, startPoint y: 436, endPoint x: 811, endPoint y: 235, distance: 201.7
click at [811, 235] on img at bounding box center [518, 82] width 1086 height 965
drag, startPoint x: 473, startPoint y: 544, endPoint x: 463, endPoint y: 545, distance: 10.3
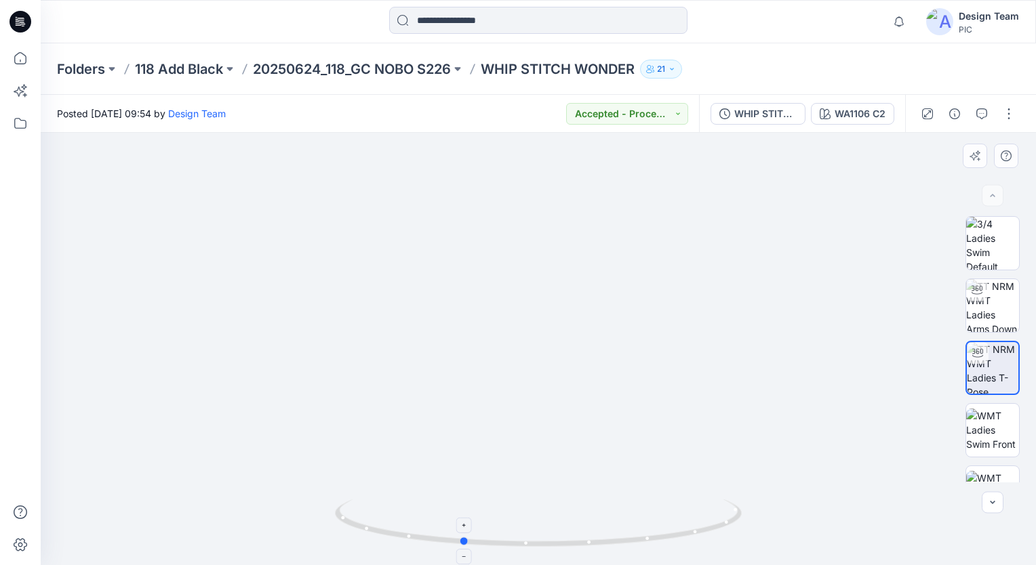
click at [463, 545] on circle at bounding box center [464, 542] width 8 height 8
drag, startPoint x: 466, startPoint y: 544, endPoint x: 572, endPoint y: 540, distance: 106.5
click at [575, 539] on icon at bounding box center [540, 525] width 410 height 51
drag, startPoint x: 530, startPoint y: 559, endPoint x: 483, endPoint y: 557, distance: 47.5
click at [483, 557] on div at bounding box center [538, 349] width 995 height 433
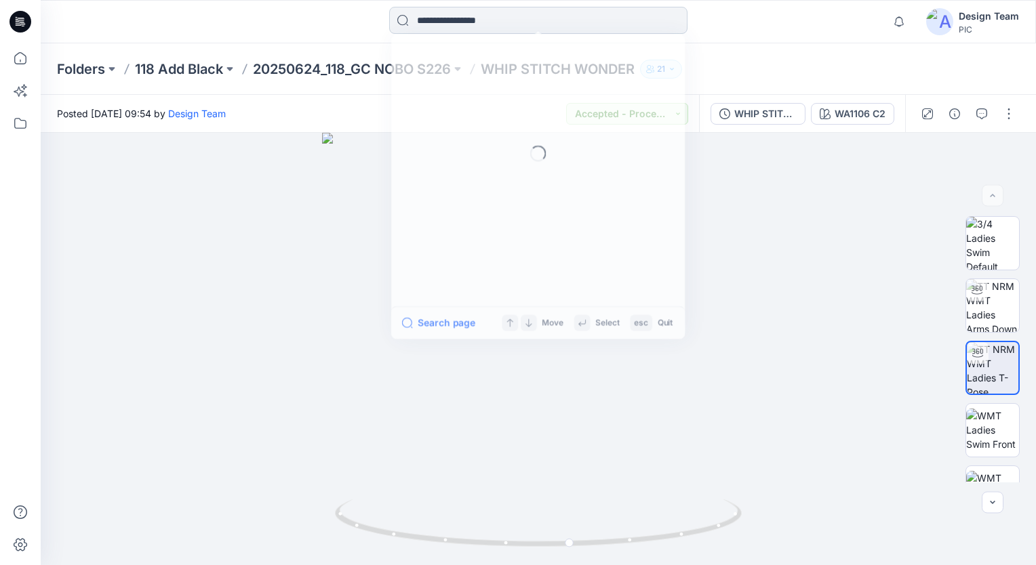
click at [537, 22] on input at bounding box center [538, 20] width 298 height 27
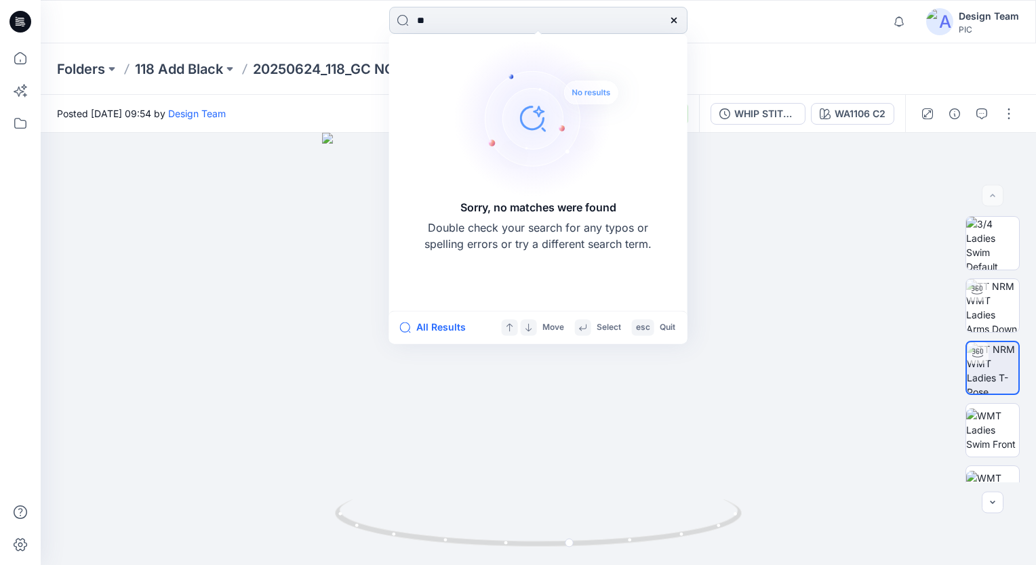
type input "*"
